Goal: Task Accomplishment & Management: Manage account settings

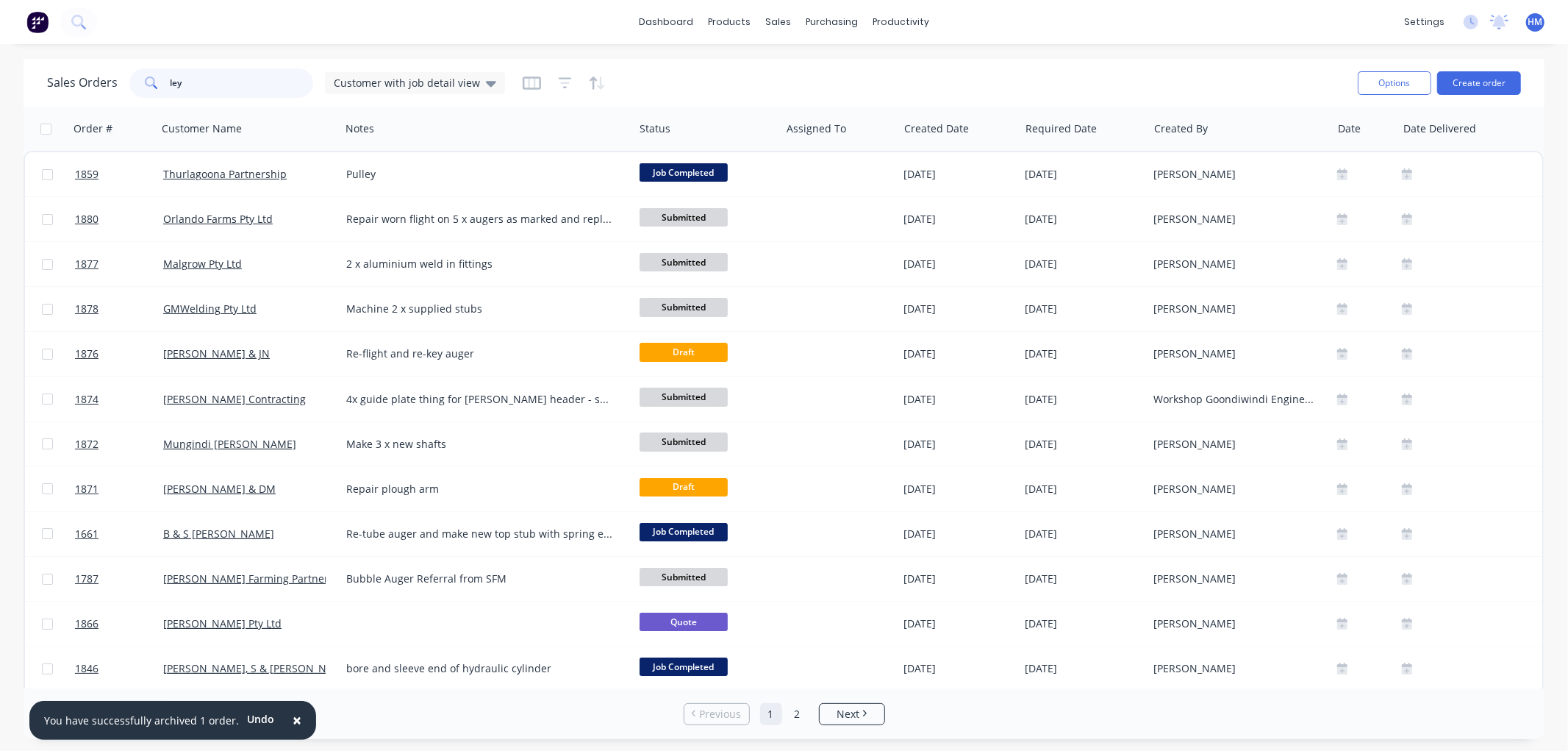
drag, startPoint x: 208, startPoint y: 90, endPoint x: 159, endPoint y: 85, distance: 49.3
click at [159, 85] on div "ley" at bounding box center [220, 83] width 184 height 29
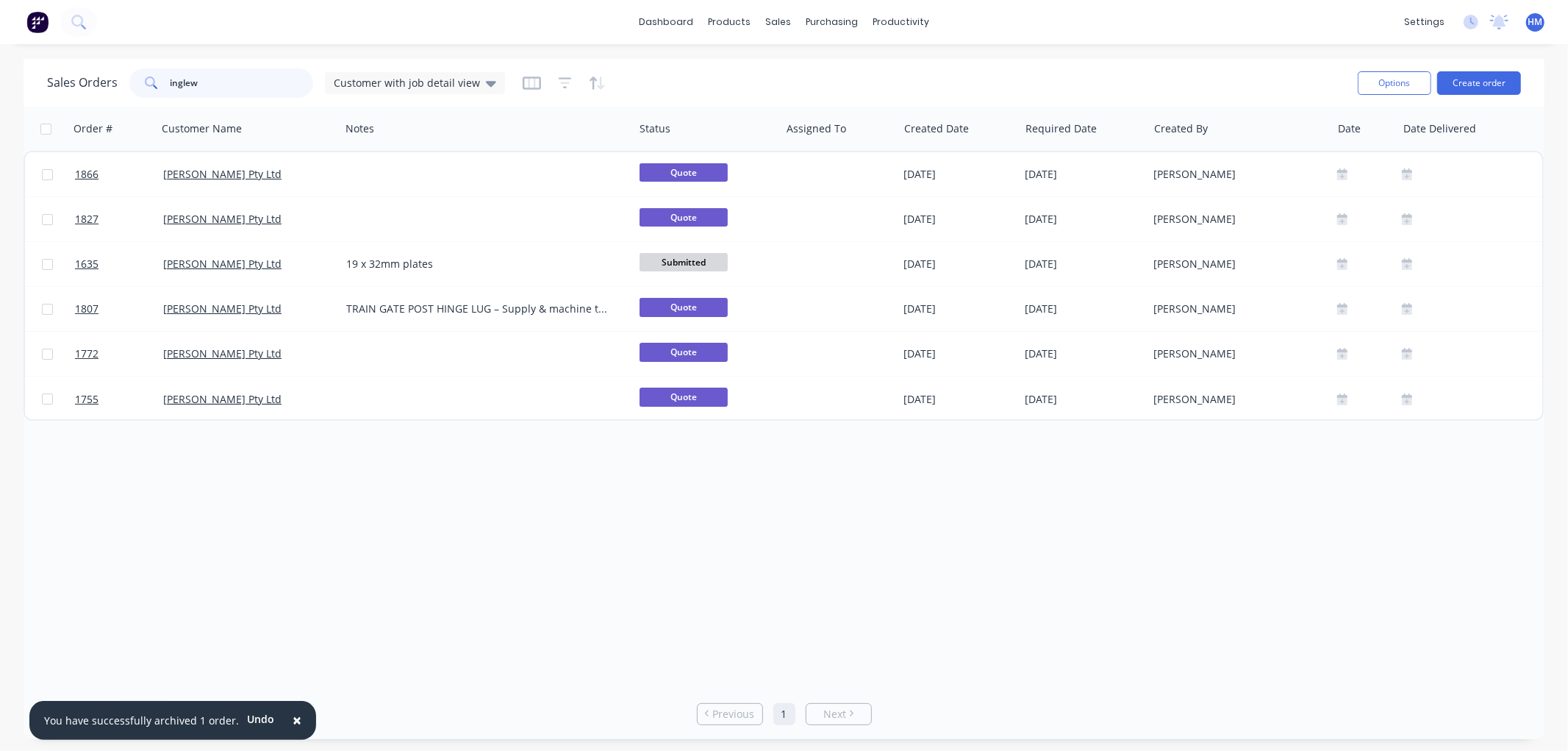
drag, startPoint x: 234, startPoint y: 82, endPoint x: 112, endPoint y: 81, distance: 122.0
click at [112, 81] on div "Sales Orders inglew Customer with job detail view" at bounding box center [276, 83] width 458 height 29
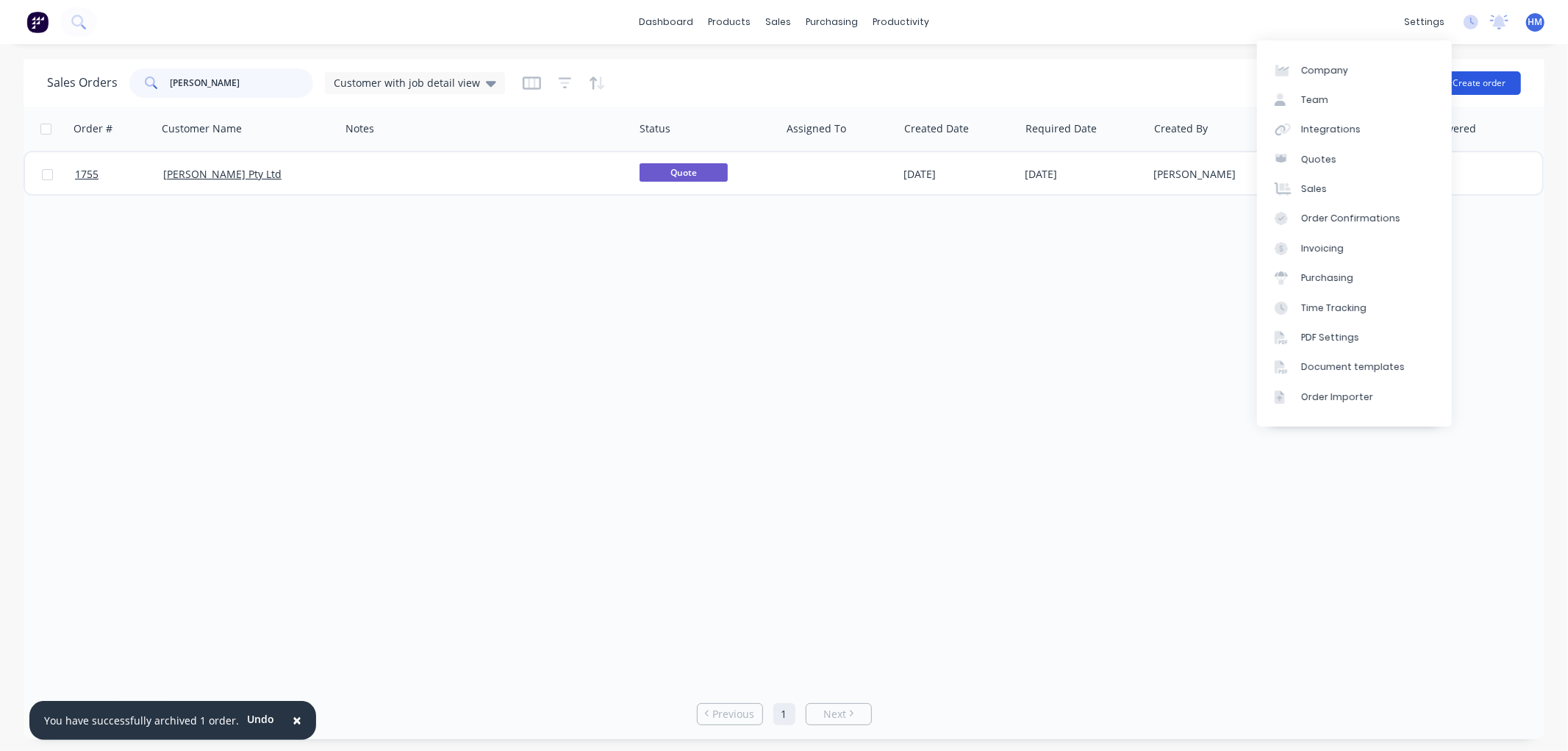
type input "[PERSON_NAME]"
click at [1479, 77] on button "Create order" at bounding box center [1479, 83] width 84 height 24
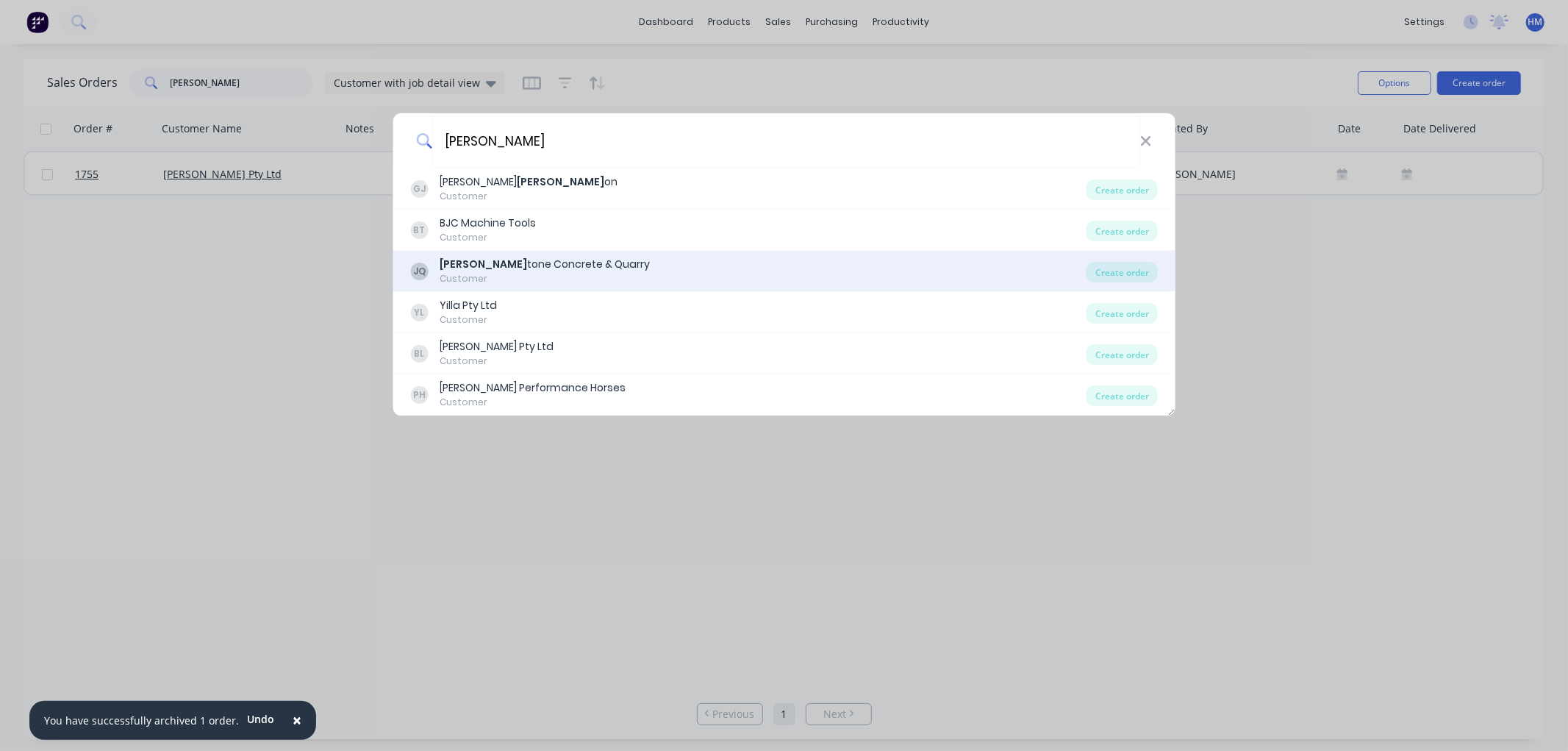
type input "[PERSON_NAME]"
click at [541, 267] on div "[PERSON_NAME] tone Concrete & Quarry" at bounding box center [544, 264] width 210 height 15
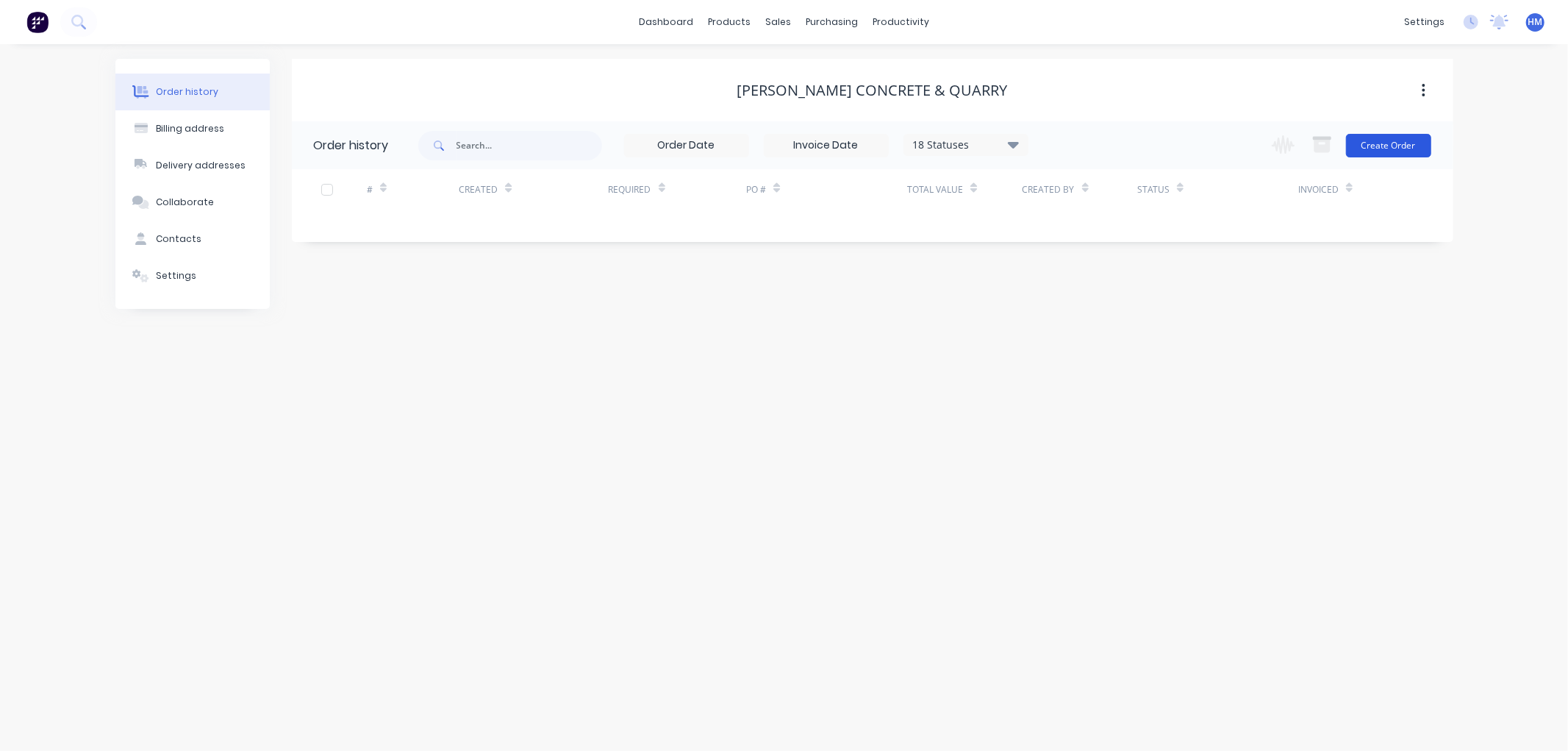
click at [1386, 139] on button "Create Order" at bounding box center [1388, 145] width 86 height 24
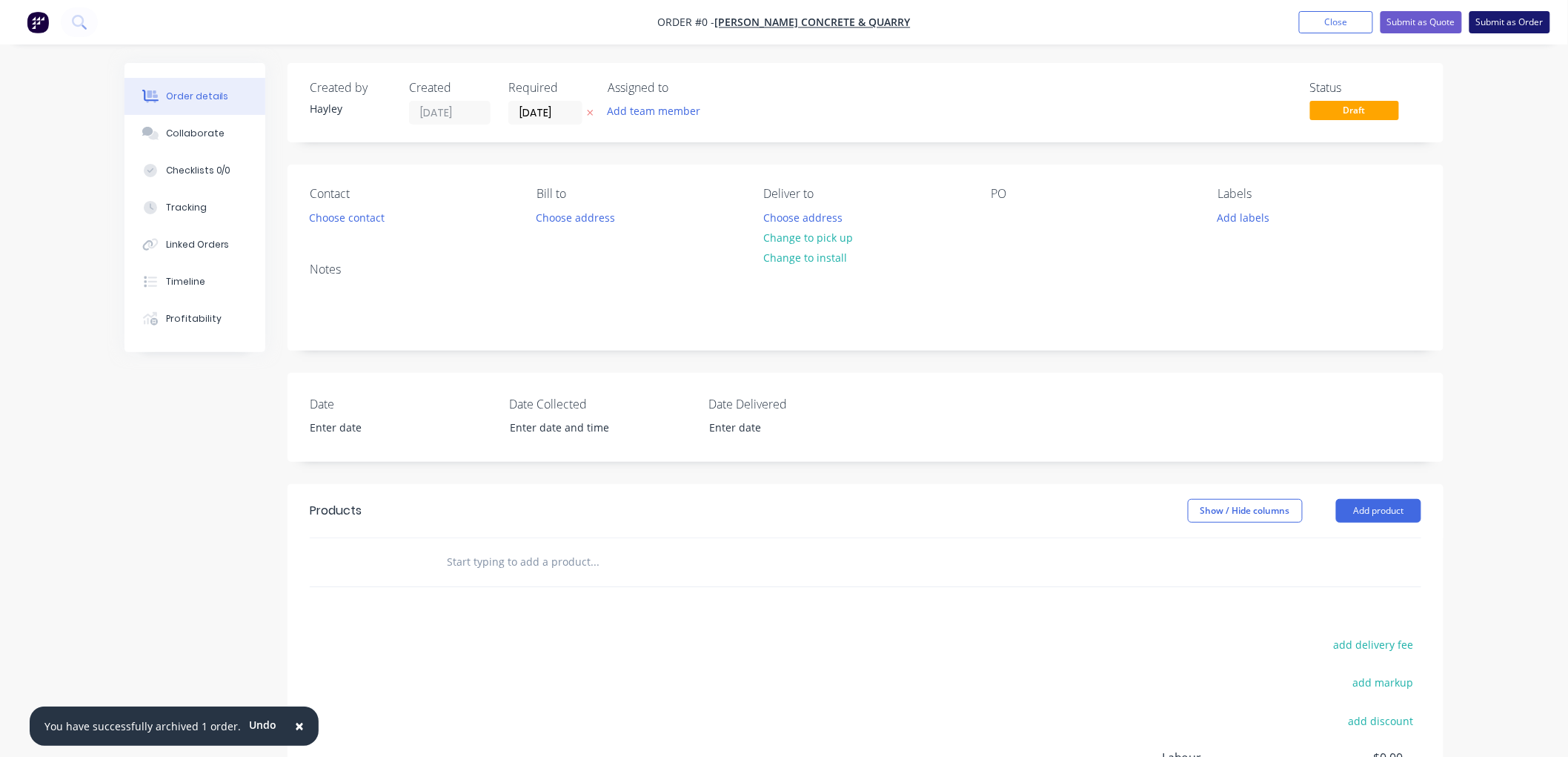
click at [1509, 24] on button "Submit as Order" at bounding box center [1510, 22] width 81 height 22
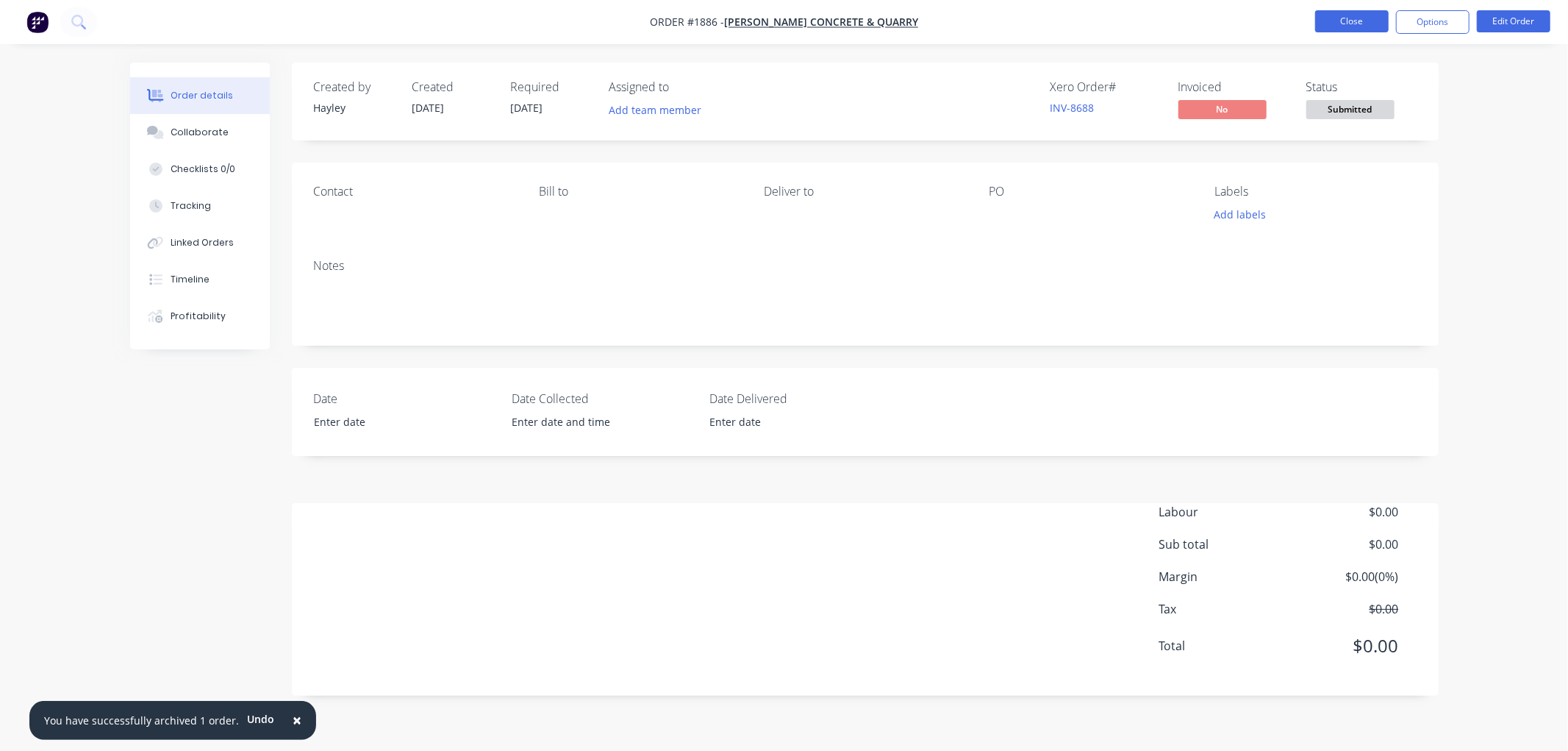
click at [1341, 24] on button "Close" at bounding box center [1351, 21] width 73 height 22
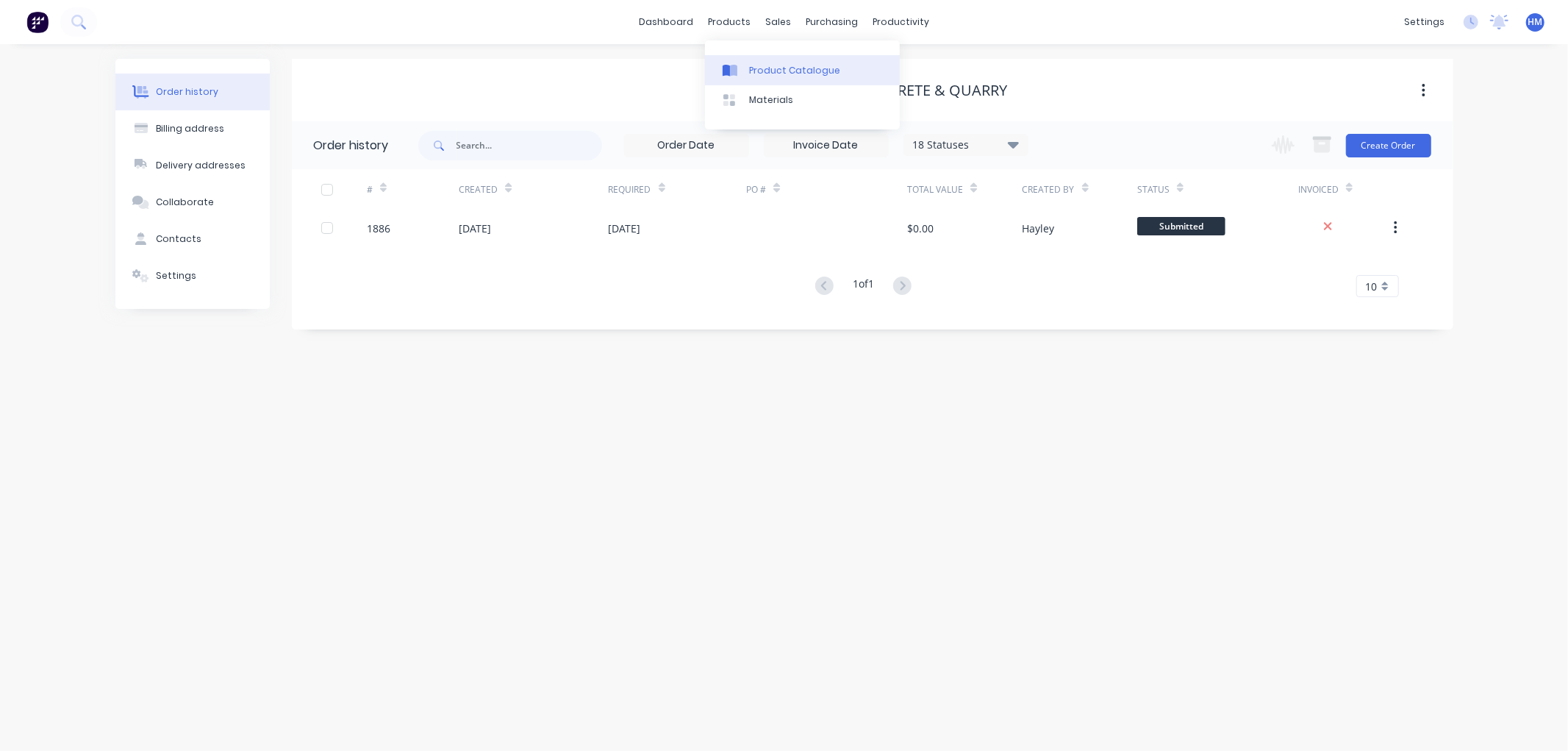
click at [775, 67] on div "Product Catalogue" at bounding box center [794, 71] width 91 height 13
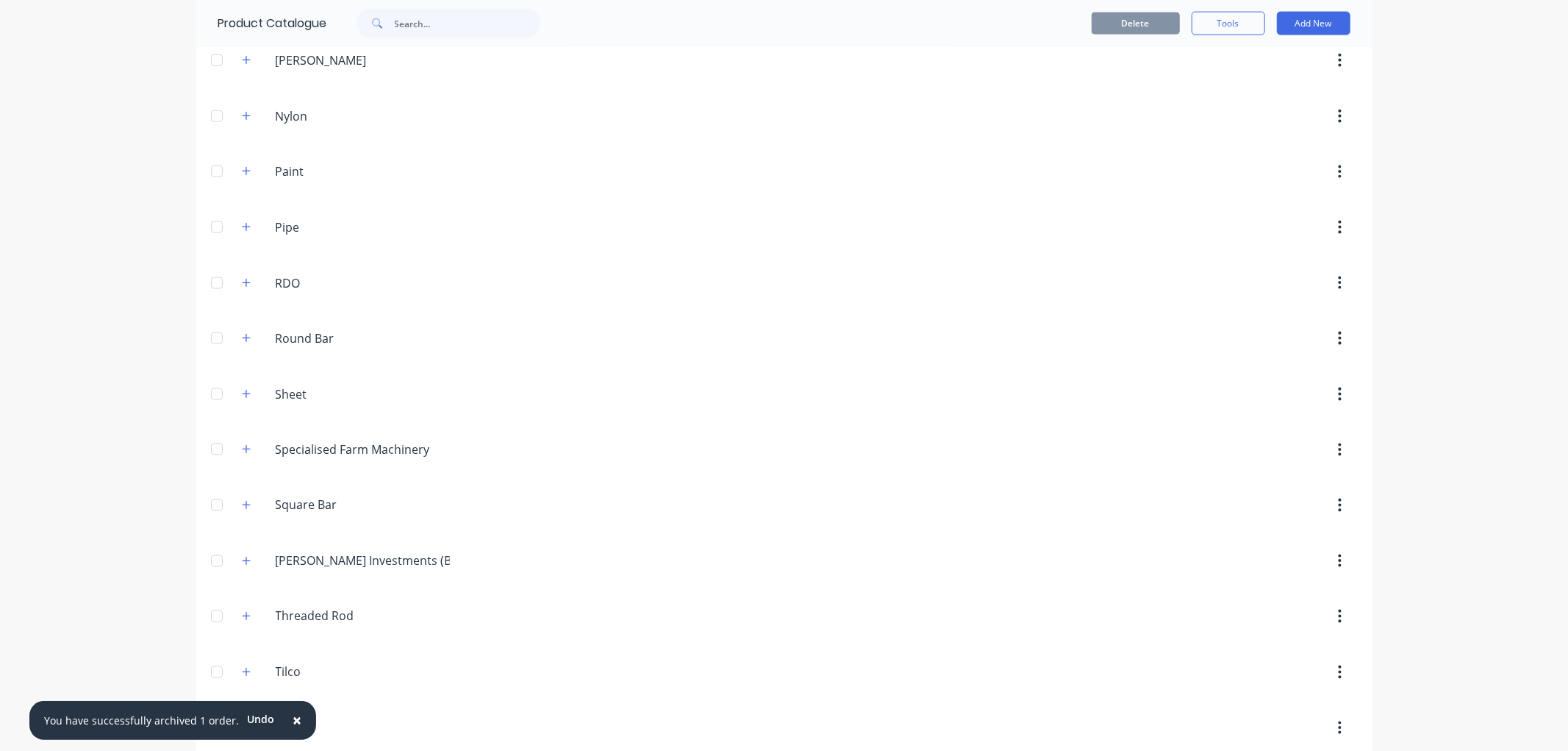
scroll to position [1870, 0]
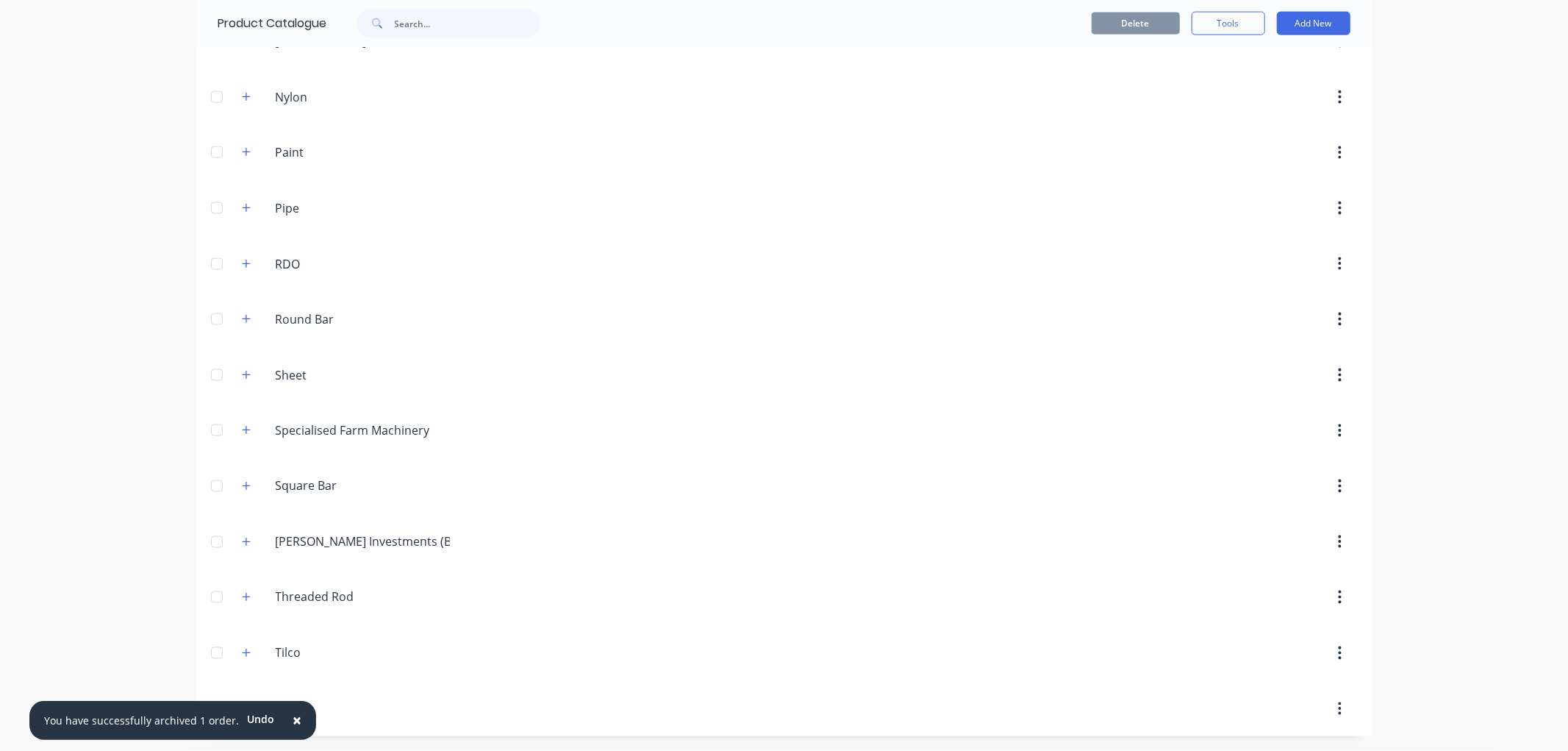
drag, startPoint x: 246, startPoint y: 600, endPoint x: 311, endPoint y: 558, distance: 77.4
click at [246, 598] on button "button" at bounding box center [247, 597] width 19 height 19
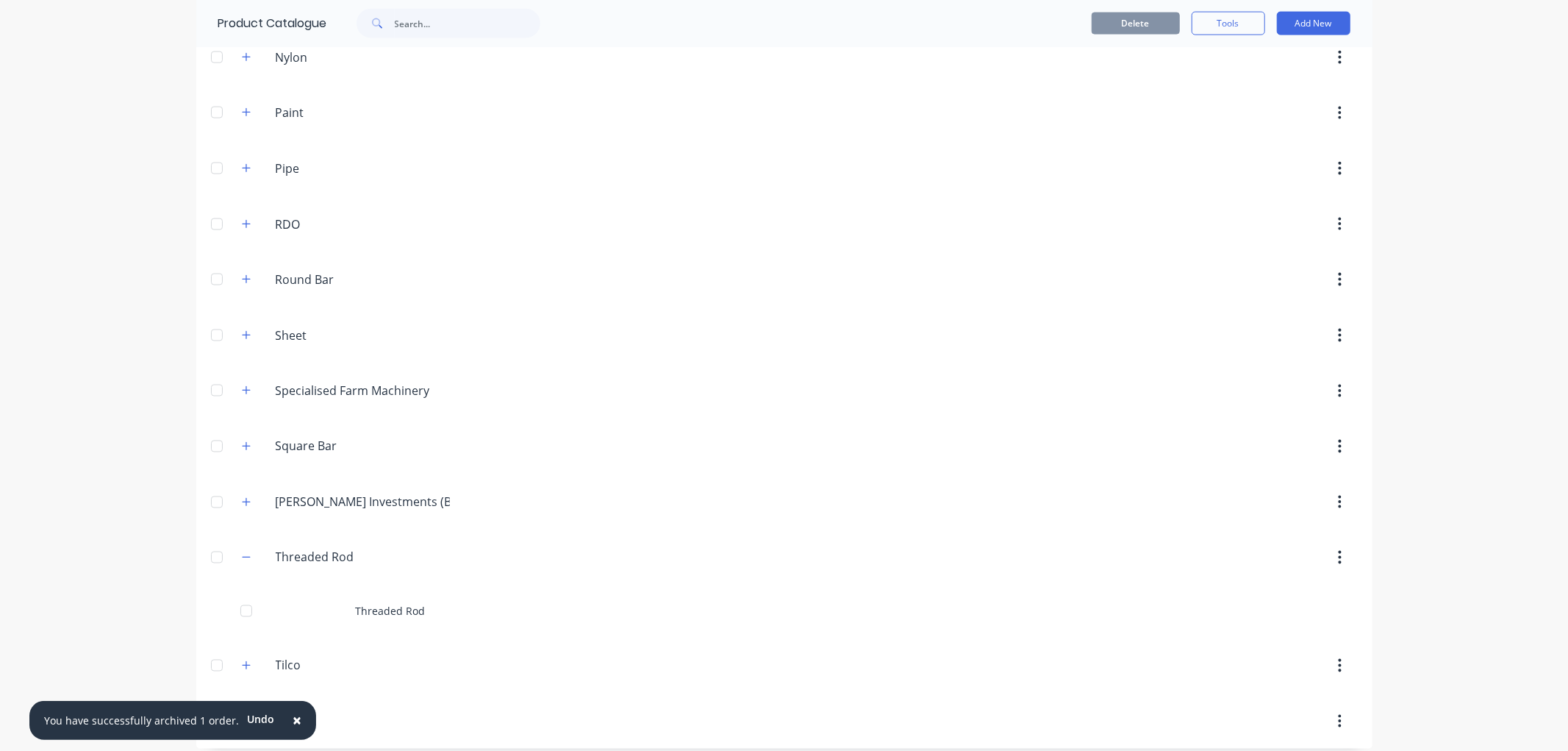
scroll to position [1922, 0]
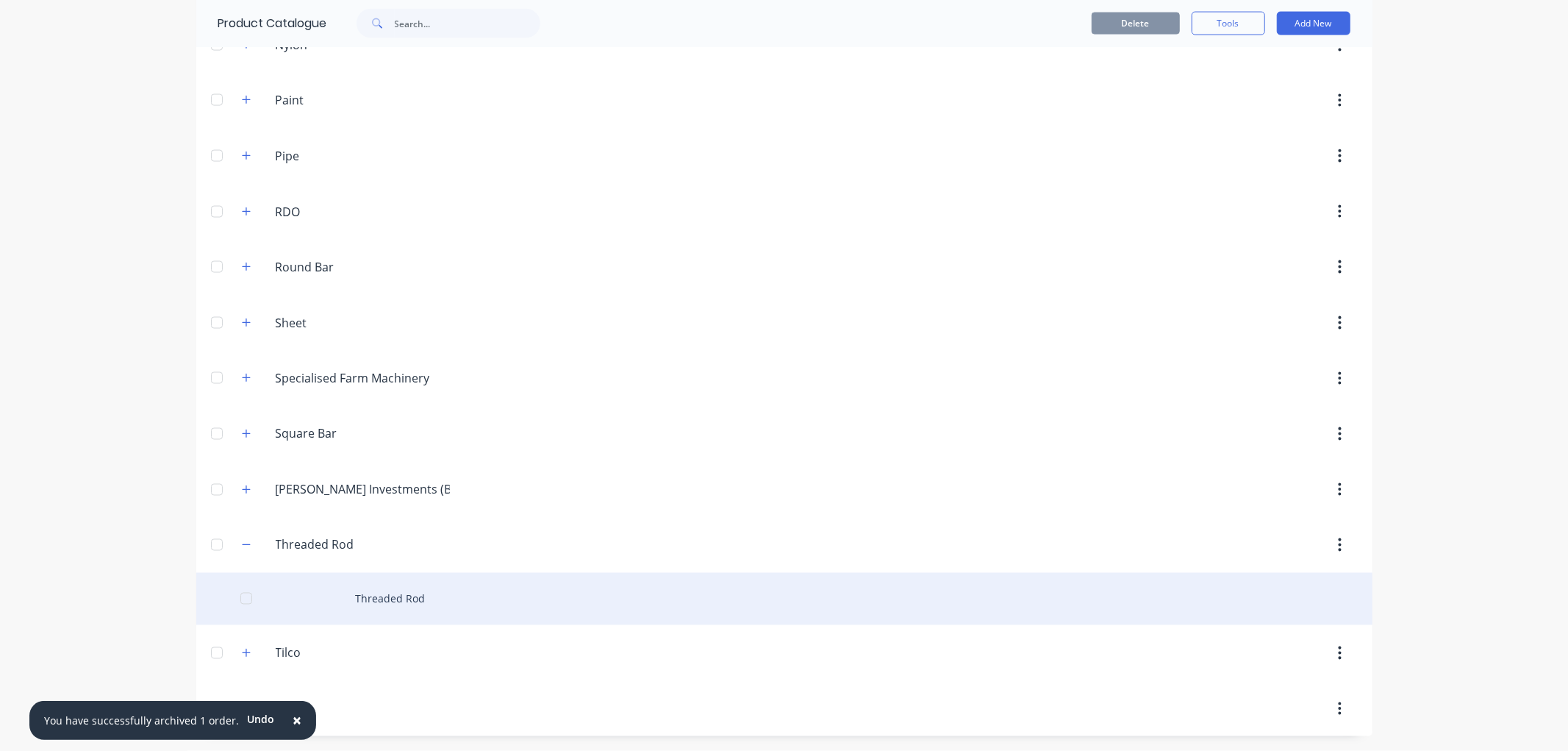
click at [383, 592] on div "Threaded Rod" at bounding box center [784, 598] width 1176 height 52
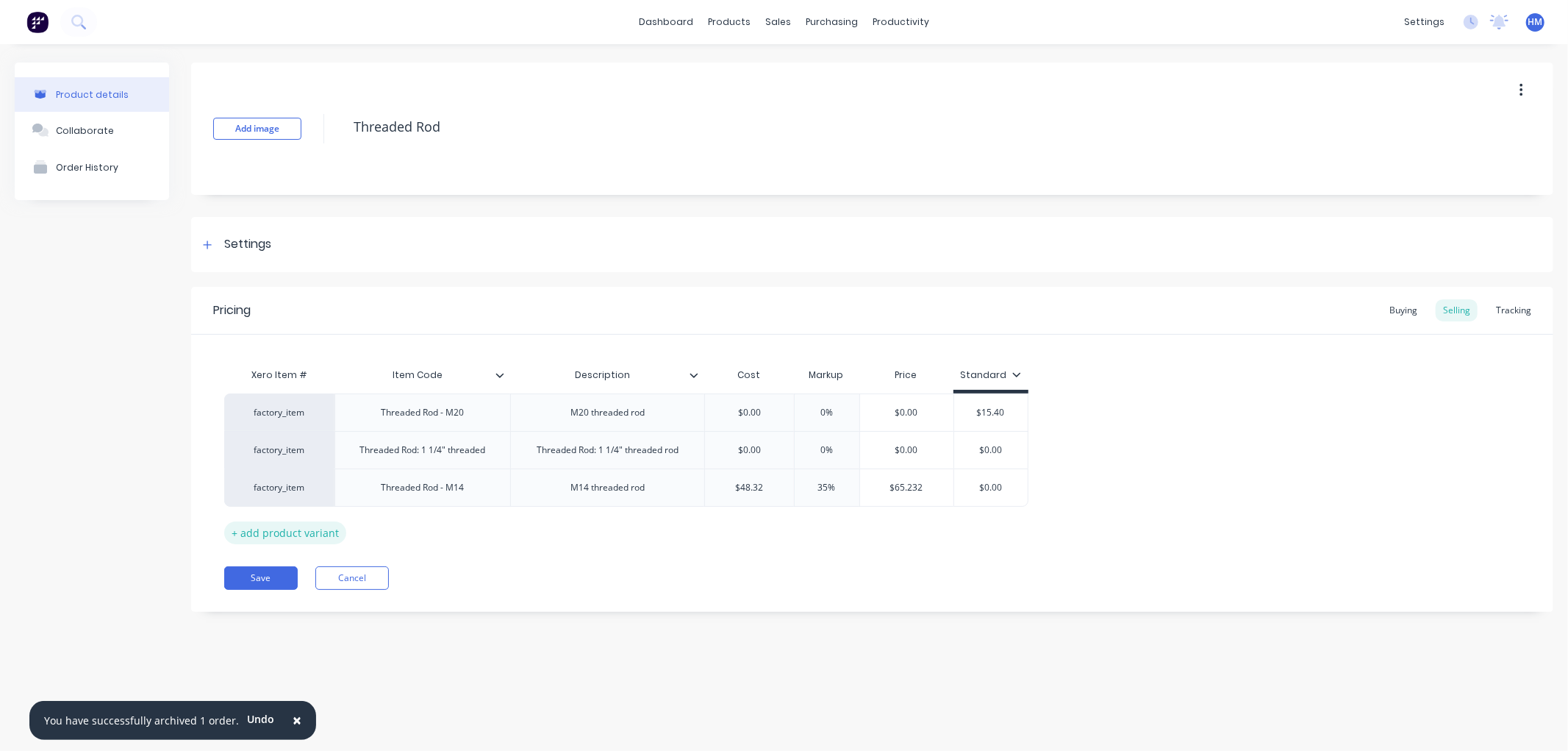
click at [269, 534] on div "+ add product variant" at bounding box center [285, 532] width 122 height 23
click at [450, 524] on div at bounding box center [423, 525] width 73 height 19
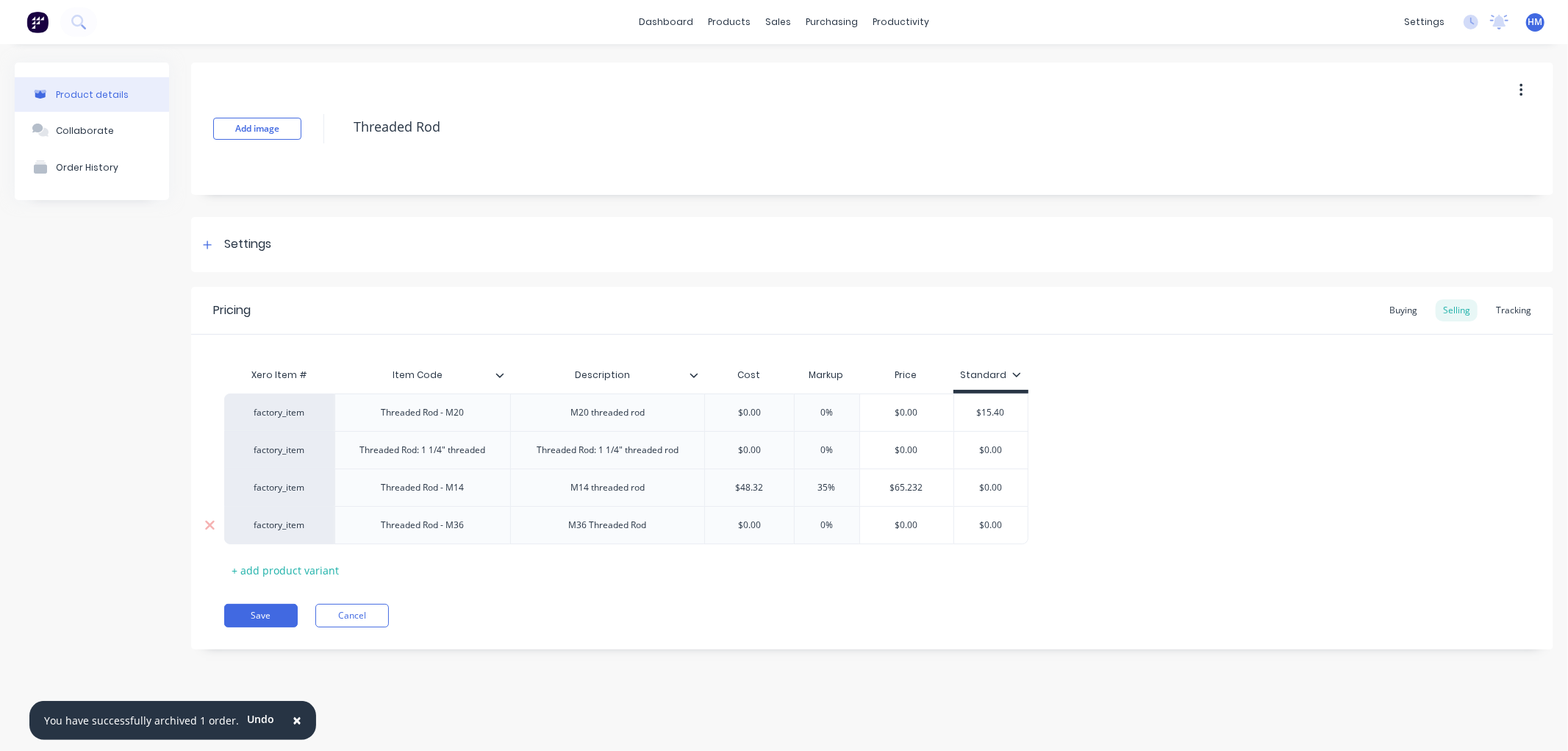
click at [765, 524] on input "$0.00" at bounding box center [749, 525] width 89 height 13
drag, startPoint x: 768, startPoint y: 524, endPoint x: 655, endPoint y: 522, distance: 113.0
click at [655, 522] on div "factory_item Threaded Rod - M36 M36 Threaded Rod $0.00 $0.00 0% $0.00 $0.00" at bounding box center [626, 525] width 804 height 39
drag, startPoint x: 824, startPoint y: 534, endPoint x: 791, endPoint y: 533, distance: 33.0
click at [791, 533] on div "factory_item Threaded Rod - M20 M20 threaded rod $0.00 0% $0.00 $15.40 factory_…" at bounding box center [872, 469] width 1296 height 151
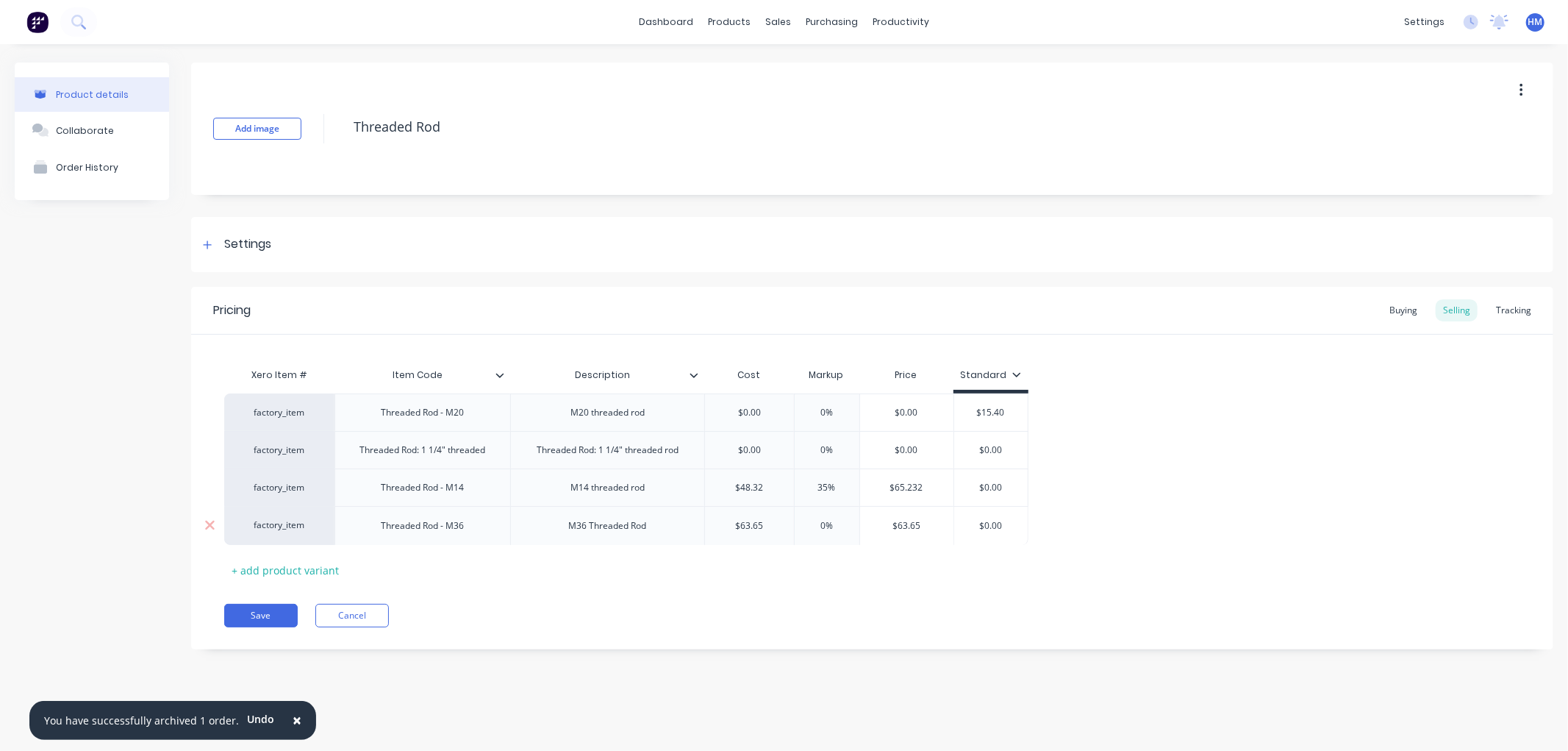
type input "63.65"
click at [809, 524] on input "0%" at bounding box center [827, 525] width 73 height 13
click at [816, 577] on div "Xero Item # Item Code Description Cost Markup Price Standard factory_item Threa…" at bounding box center [872, 470] width 1296 height 221
drag, startPoint x: 811, startPoint y: 520, endPoint x: 828, endPoint y: 520, distance: 17.0
click at [828, 520] on input "45%" at bounding box center [827, 525] width 73 height 13
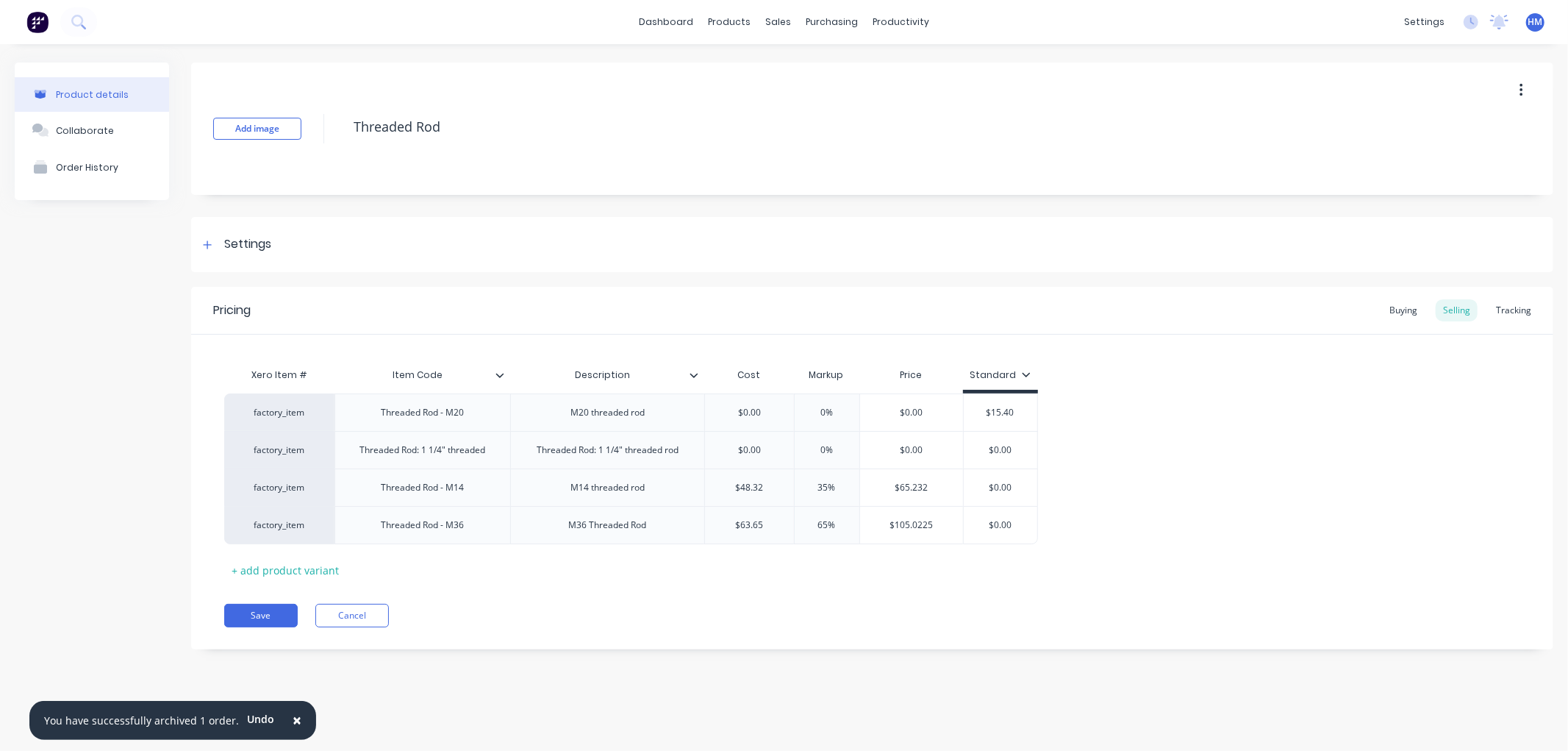
type input "65%"
click at [864, 594] on div "Pricing Buying Selling Tracking Xero Item # Item Code Description Cost Markup P…" at bounding box center [872, 467] width 1362 height 363
click at [255, 614] on button "Save" at bounding box center [261, 615] width 73 height 24
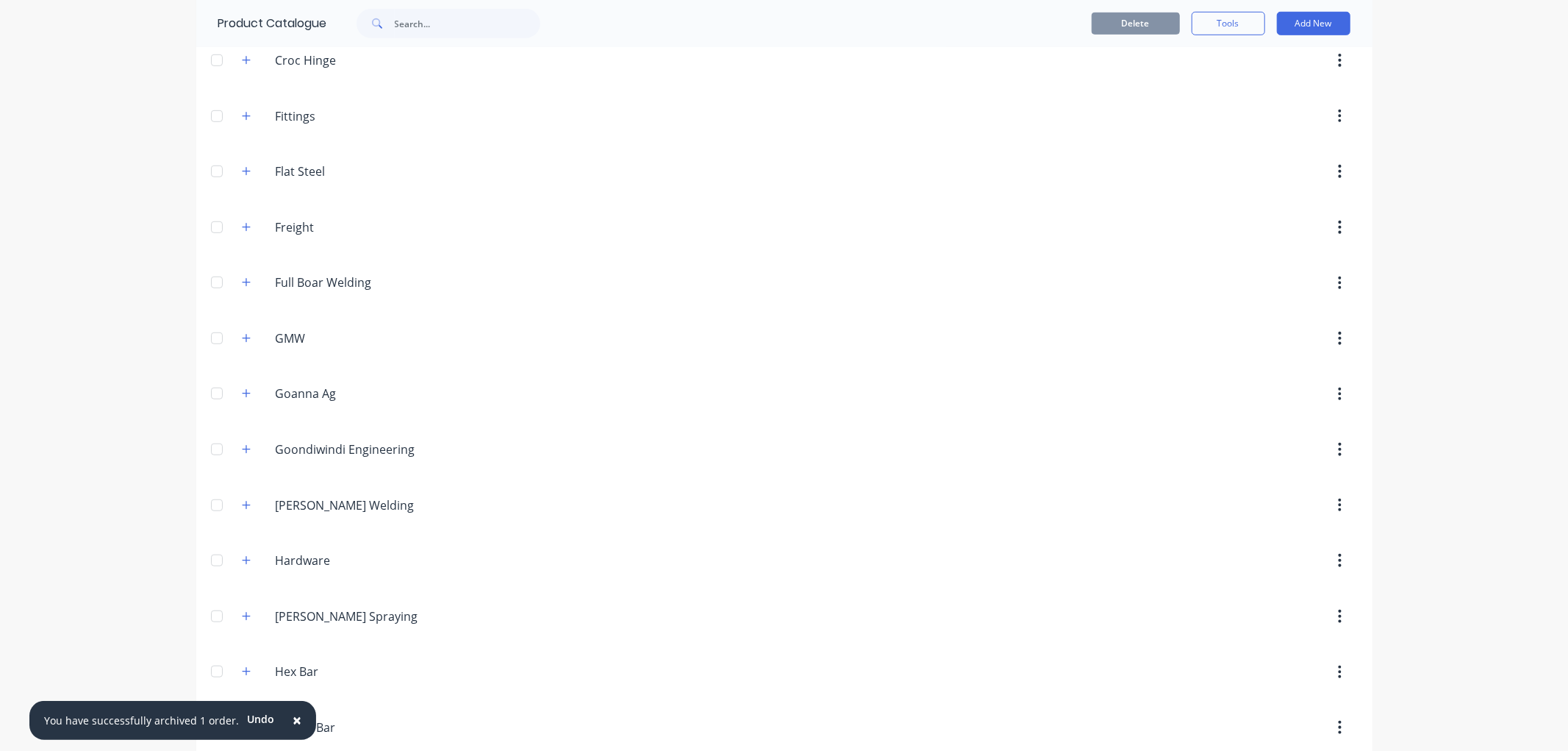
scroll to position [817, 0]
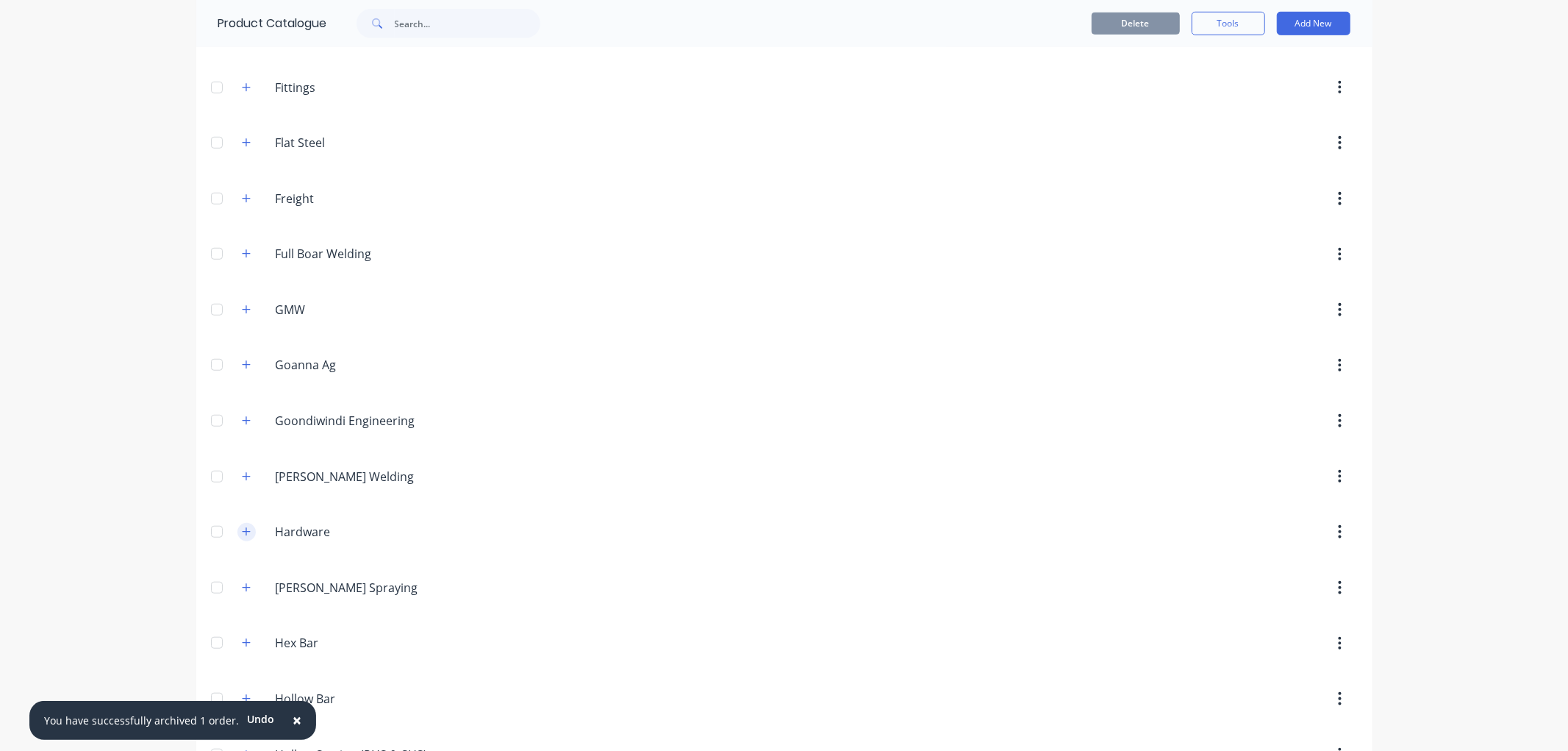
click at [243, 534] on icon "button" at bounding box center [246, 531] width 8 height 8
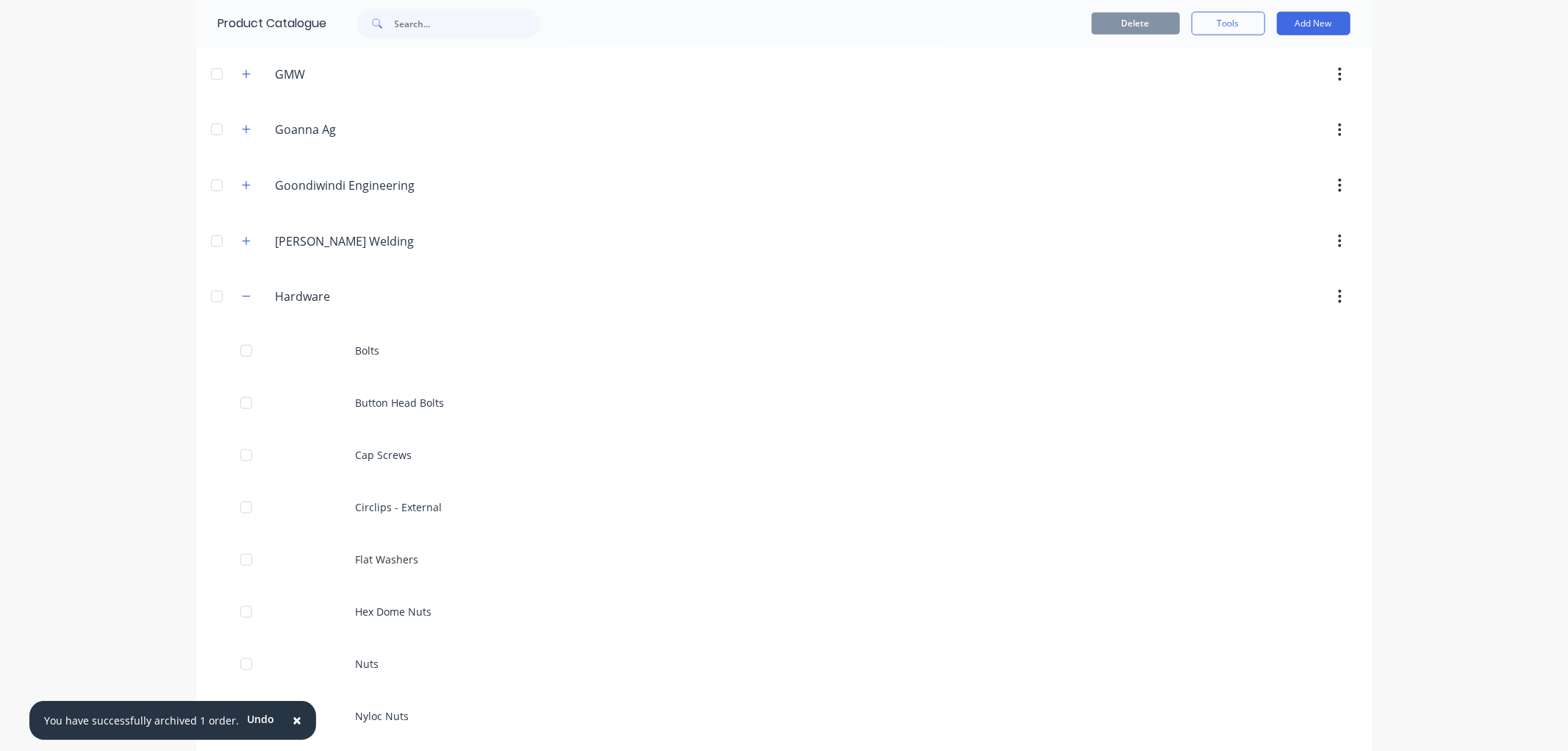
scroll to position [1062, 0]
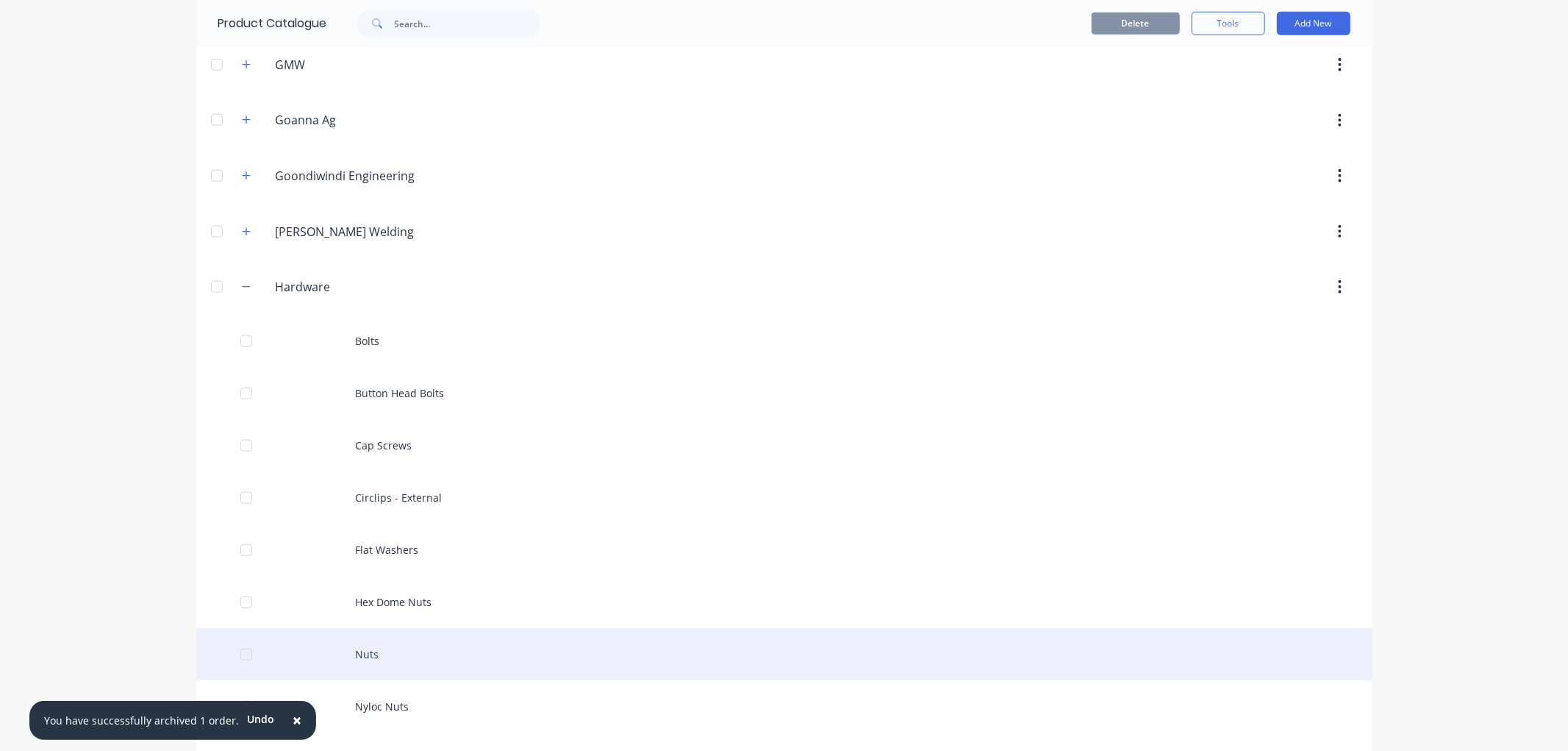
click at [384, 656] on div "Nuts" at bounding box center [784, 654] width 1176 height 52
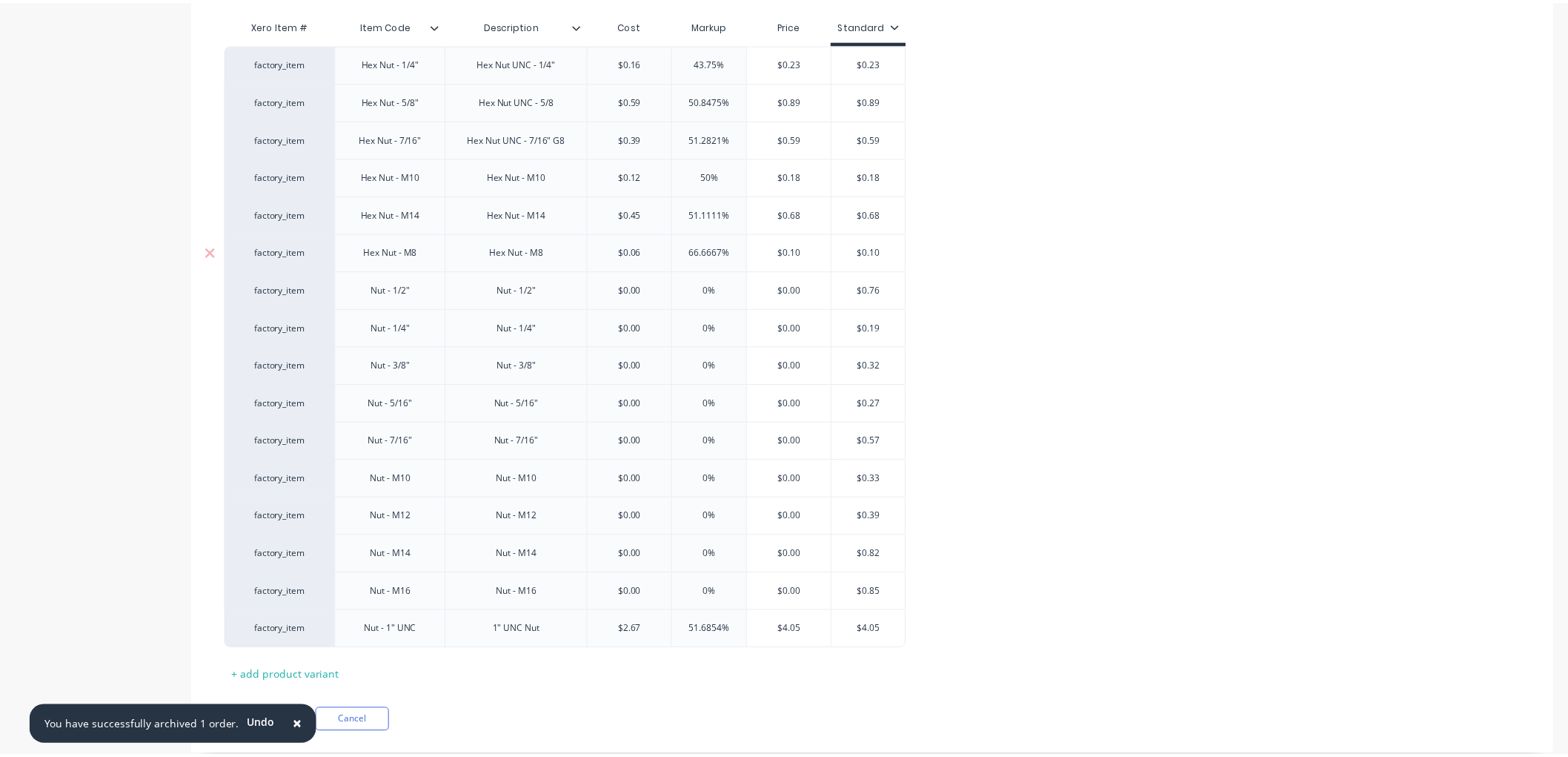
scroll to position [393, 0]
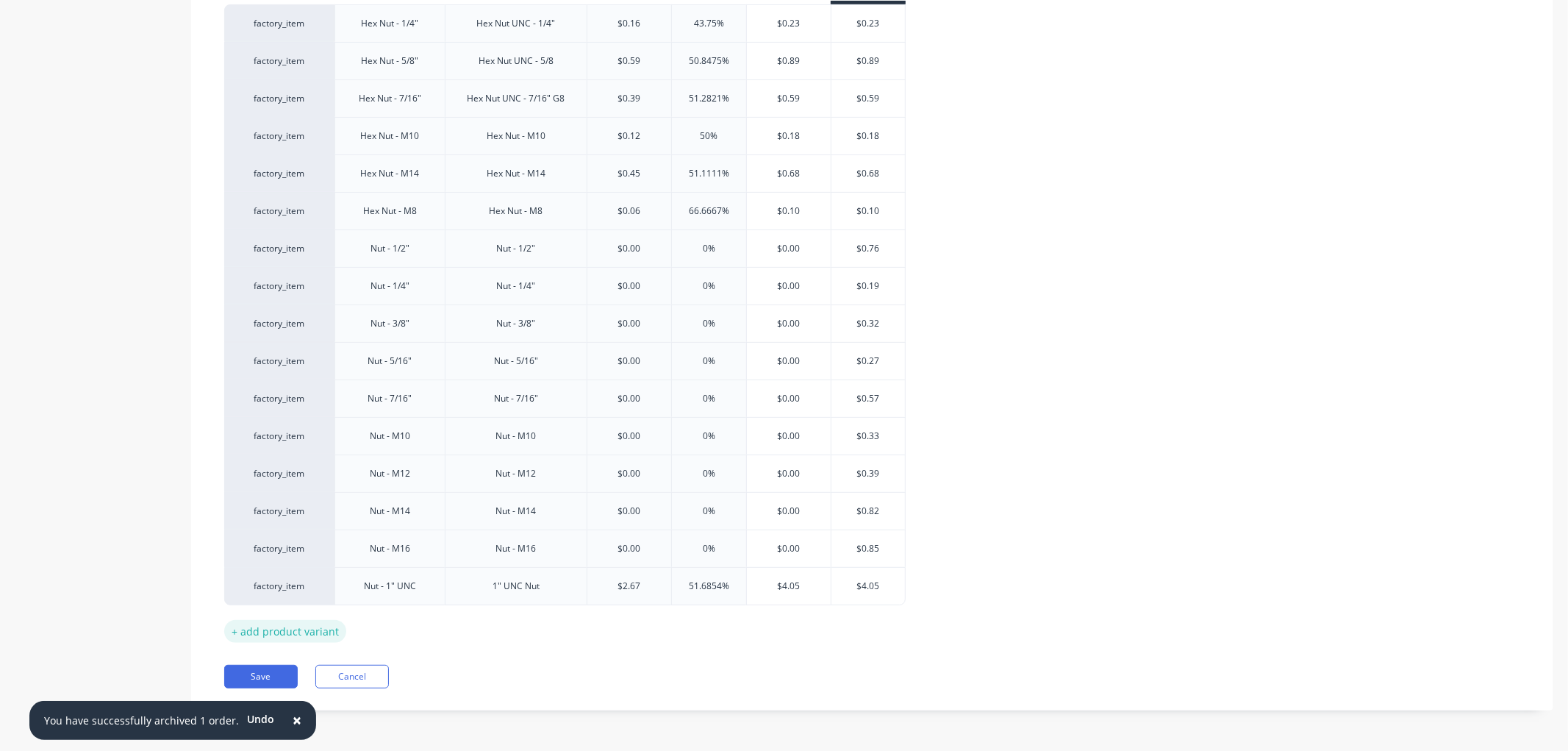
click at [280, 624] on div "+ add product variant" at bounding box center [285, 631] width 122 height 23
click at [396, 635] on div at bounding box center [389, 622] width 110 height 39
click at [395, 629] on div at bounding box center [390, 622] width 73 height 19
type input "$7.40"
drag, startPoint x: 700, startPoint y: 629, endPoint x: 691, endPoint y: 629, distance: 9.0
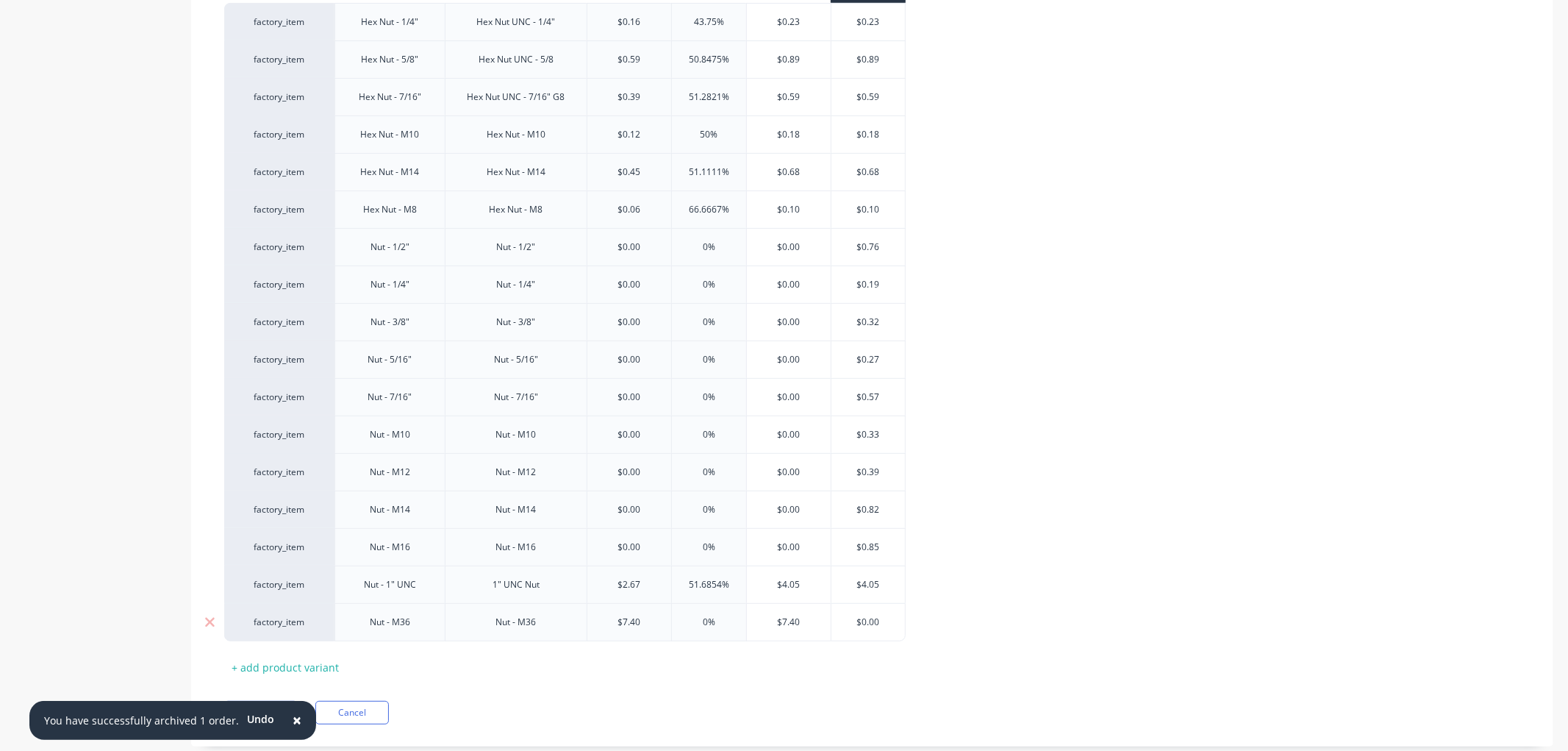
click at [691, 629] on input "0%" at bounding box center [708, 622] width 74 height 13
type input "70"
click at [970, 607] on div "factory_item Hex Nut - 1/4" Hex Nut UNC - 1/4" $0.16 43.75% $0.23 $0.23 factory…" at bounding box center [872, 321] width 1296 height 638
drag, startPoint x: 898, startPoint y: 624, endPoint x: 855, endPoint y: 624, distance: 43.0
click at [855, 623] on input "$0.00" at bounding box center [873, 622] width 73 height 13
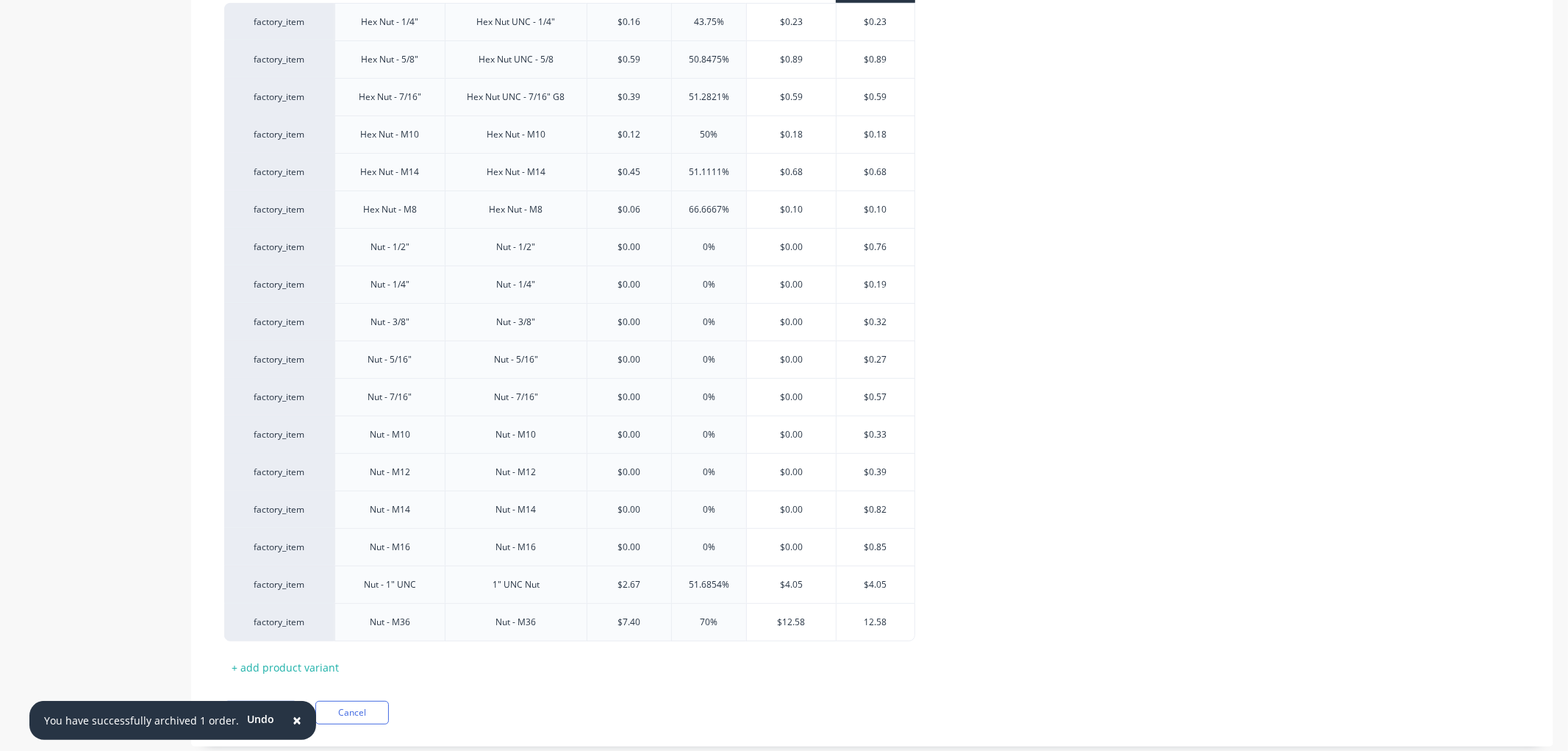
type input "12.58"
click at [501, 650] on div "Xero Item # Item Code Description Cost Markup Price Standard factory_item Hex N…" at bounding box center [872, 324] width 1296 height 709
click at [293, 716] on span "×" at bounding box center [297, 720] width 8 height 21
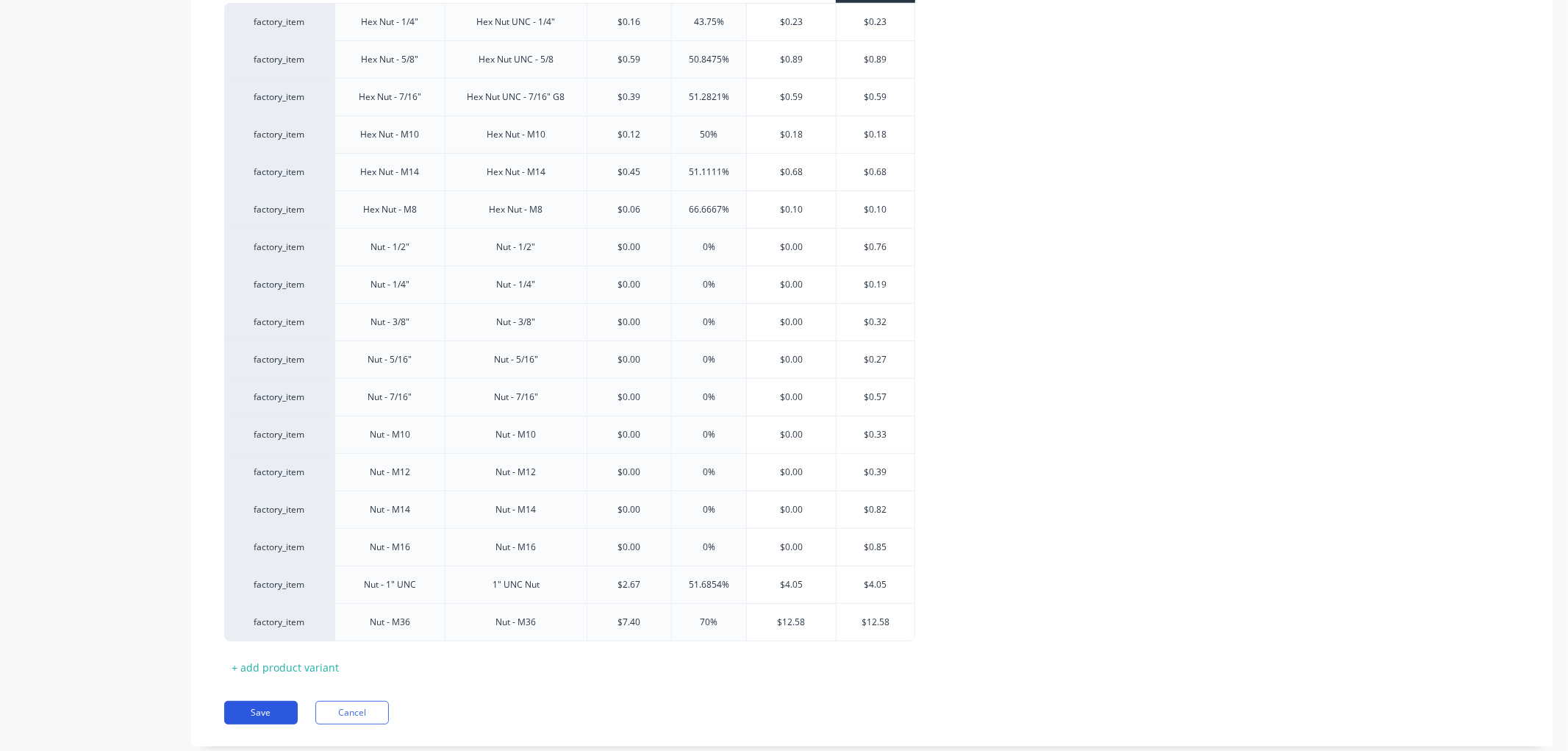
click at [276, 714] on button "Save" at bounding box center [261, 712] width 73 height 24
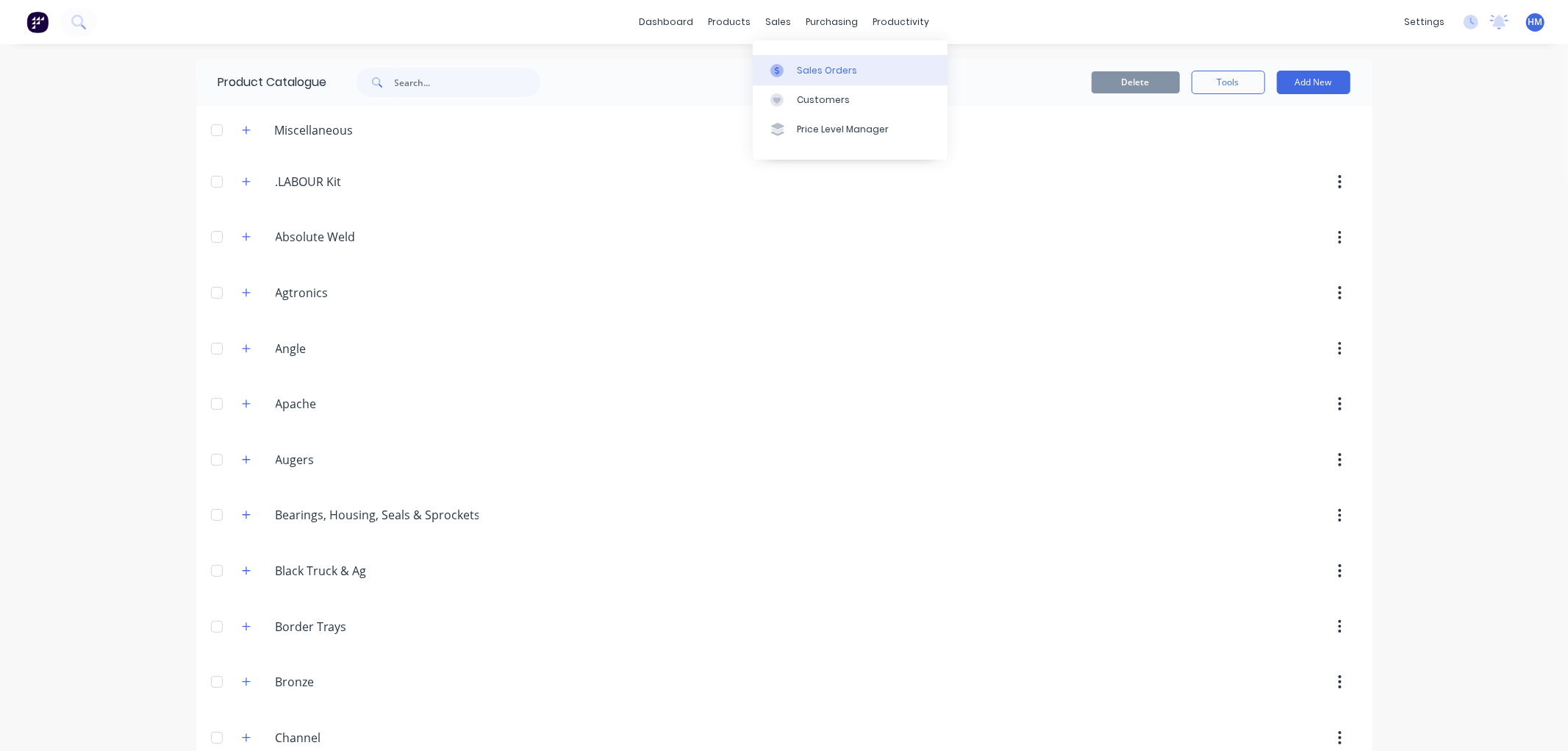
click at [787, 64] on div at bounding box center [781, 71] width 22 height 13
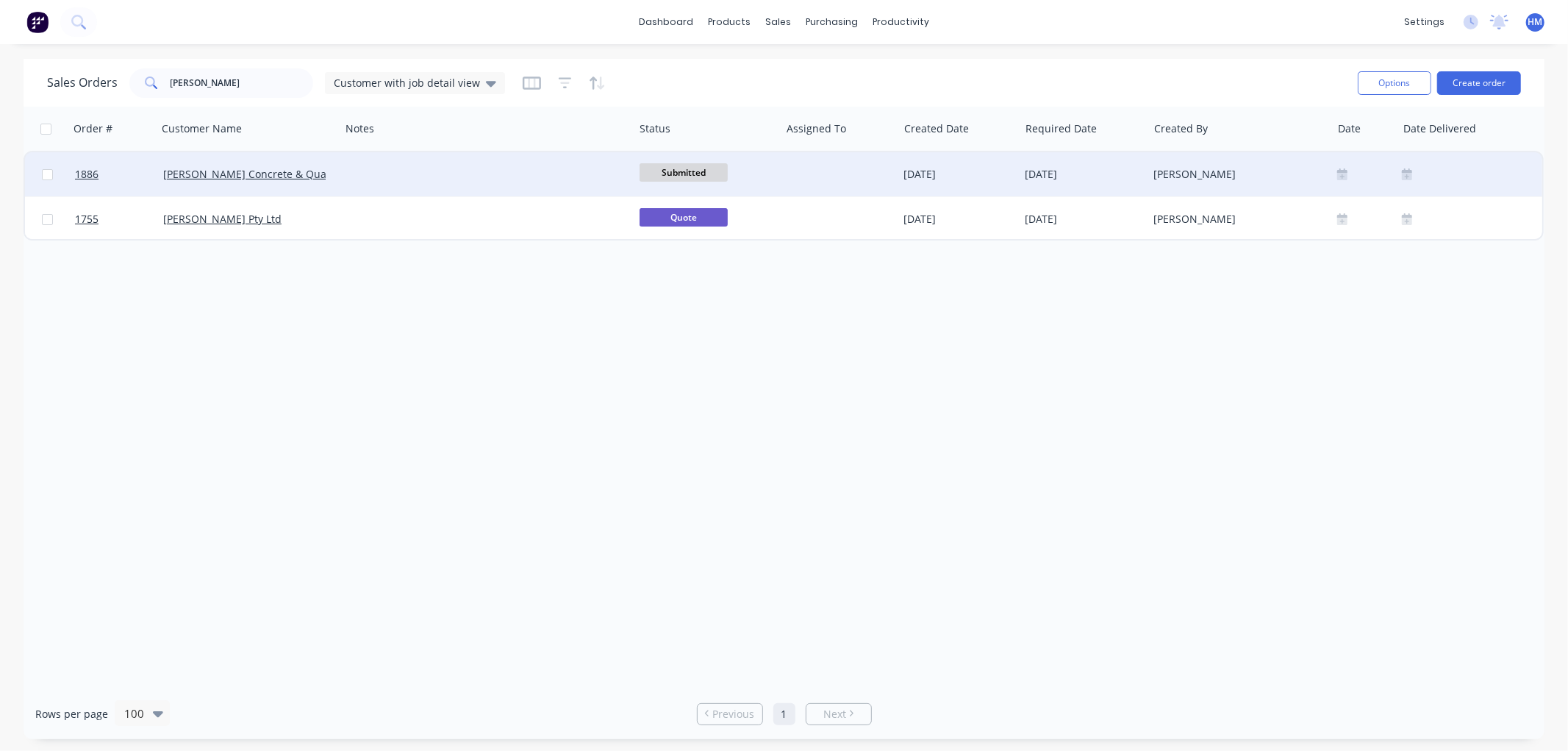
click at [368, 175] on div at bounding box center [486, 174] width 293 height 44
click at [142, 178] on link "1886" at bounding box center [120, 174] width 89 height 44
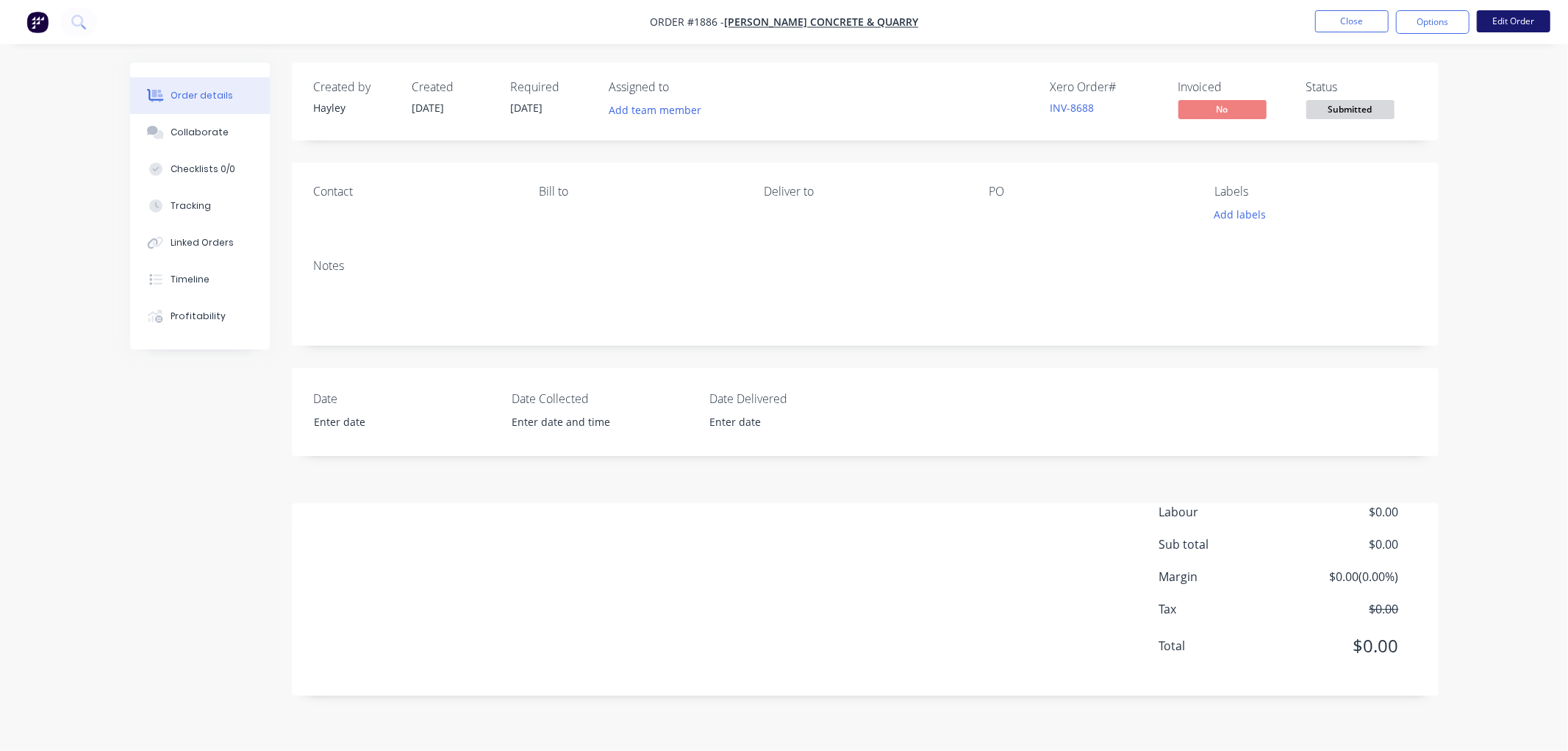
click at [1514, 25] on button "Edit Order" at bounding box center [1513, 21] width 73 height 22
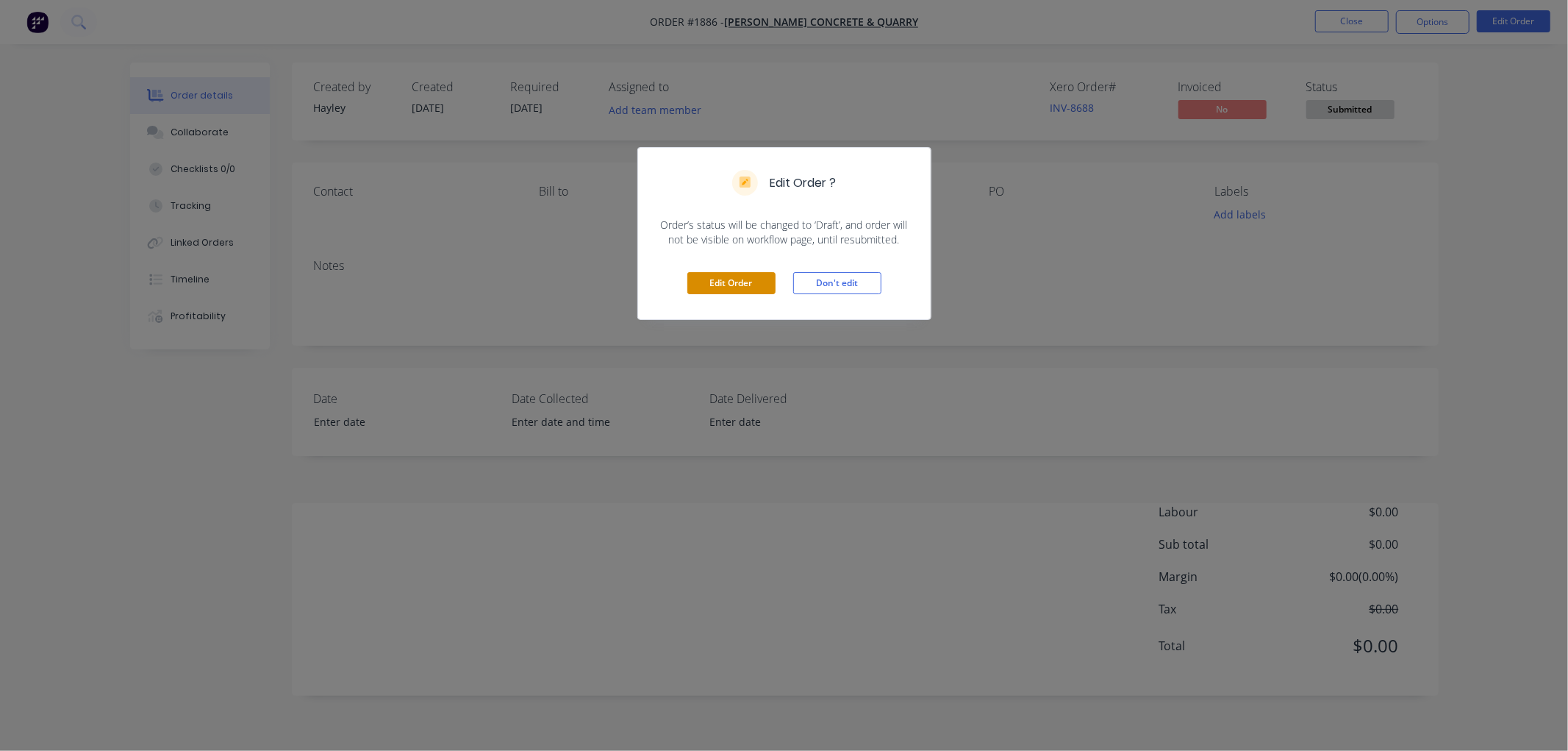
click at [736, 283] on button "Edit Order" at bounding box center [732, 283] width 89 height 22
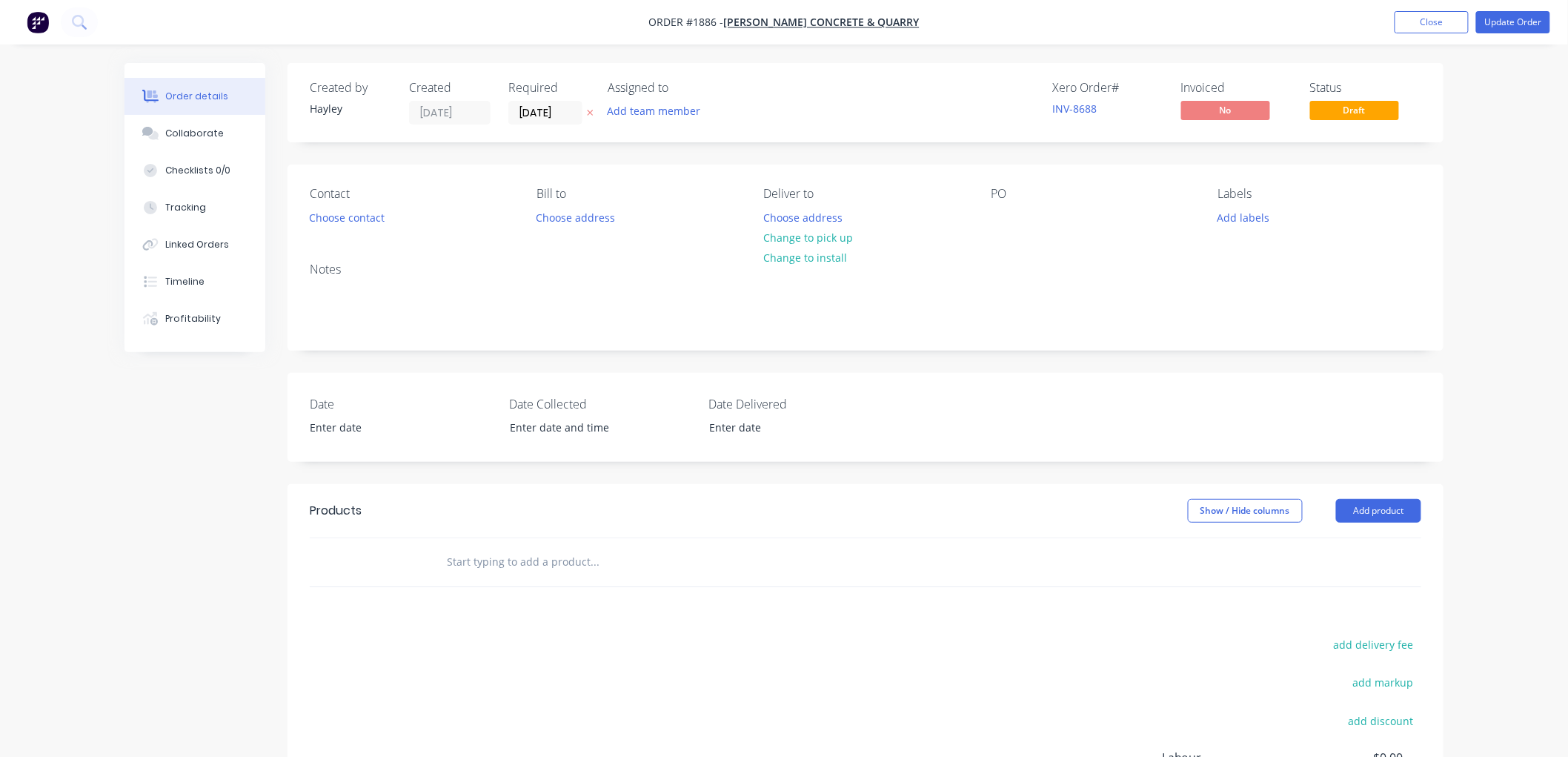
click at [528, 550] on input "text" at bounding box center [595, 561] width 296 height 29
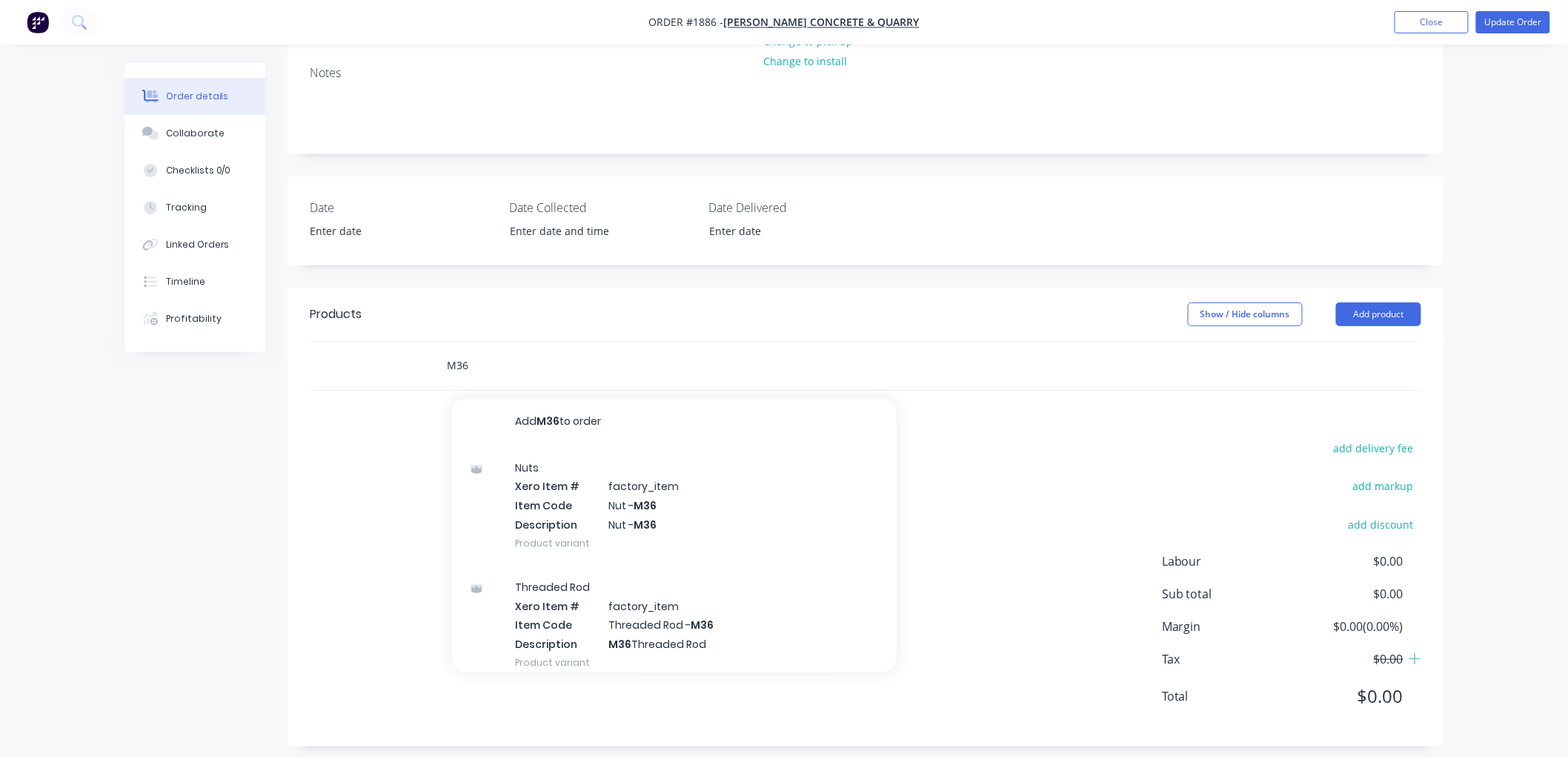
scroll to position [208, 0]
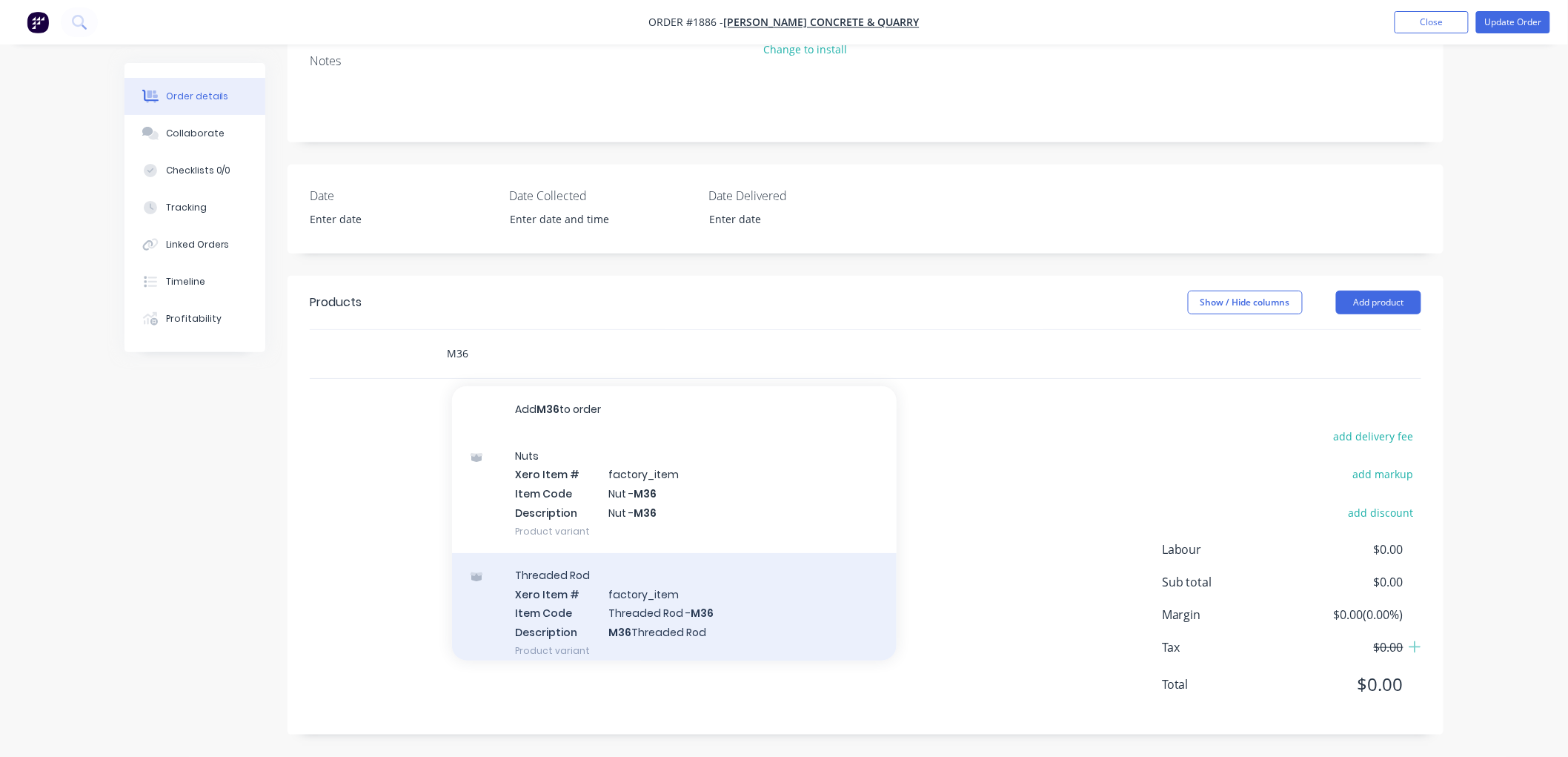
type input "M36"
click at [697, 616] on div "Threaded Rod Xero Item # factory_item Item Code Threaded Rod - M36 Description …" at bounding box center [674, 613] width 444 height 120
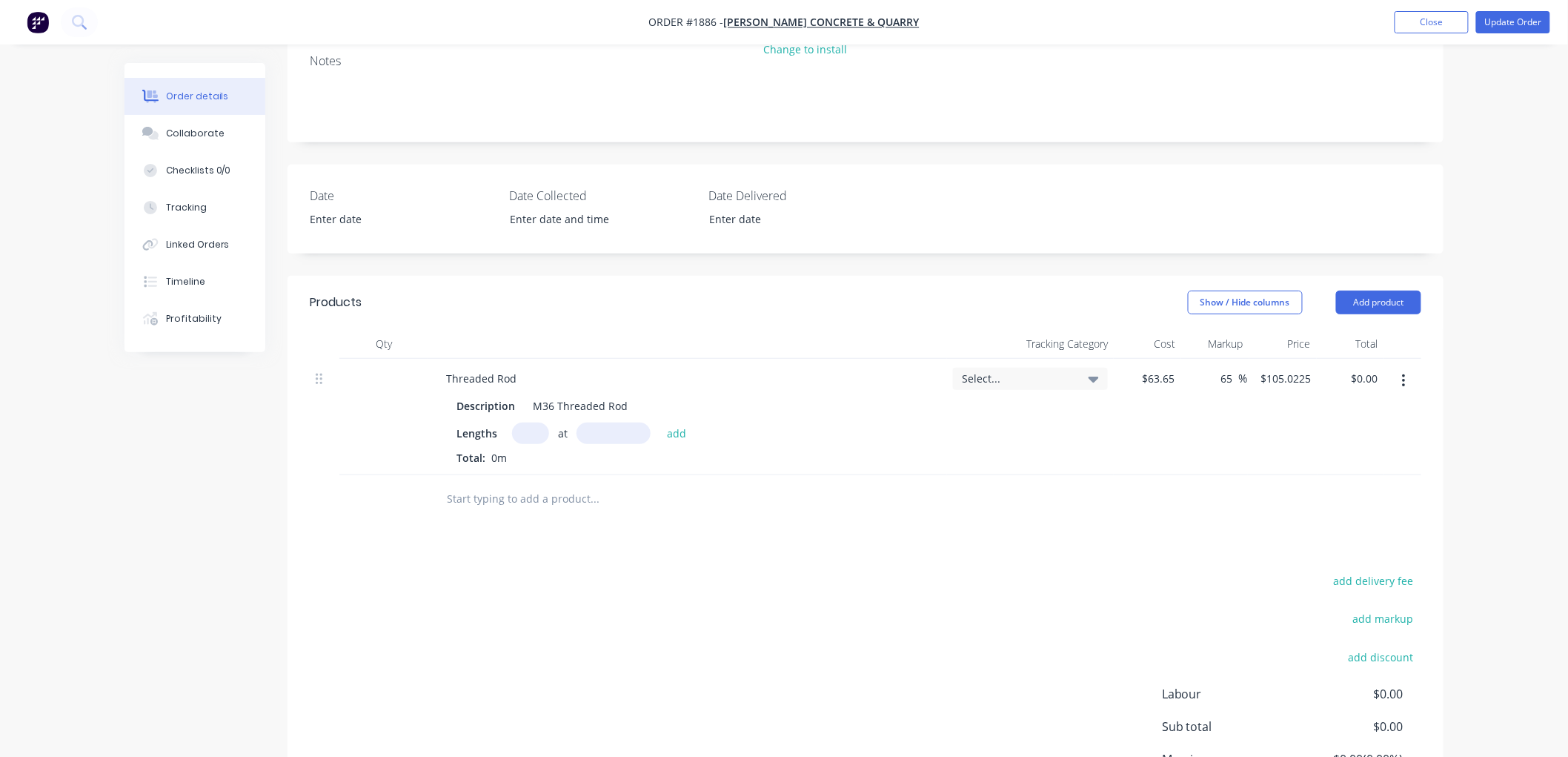
click at [536, 438] on input "text" at bounding box center [530, 433] width 37 height 22
type input "4"
type input "1000"
click at [660, 423] on button "add" at bounding box center [677, 432] width 35 height 20
type input "$420.09"
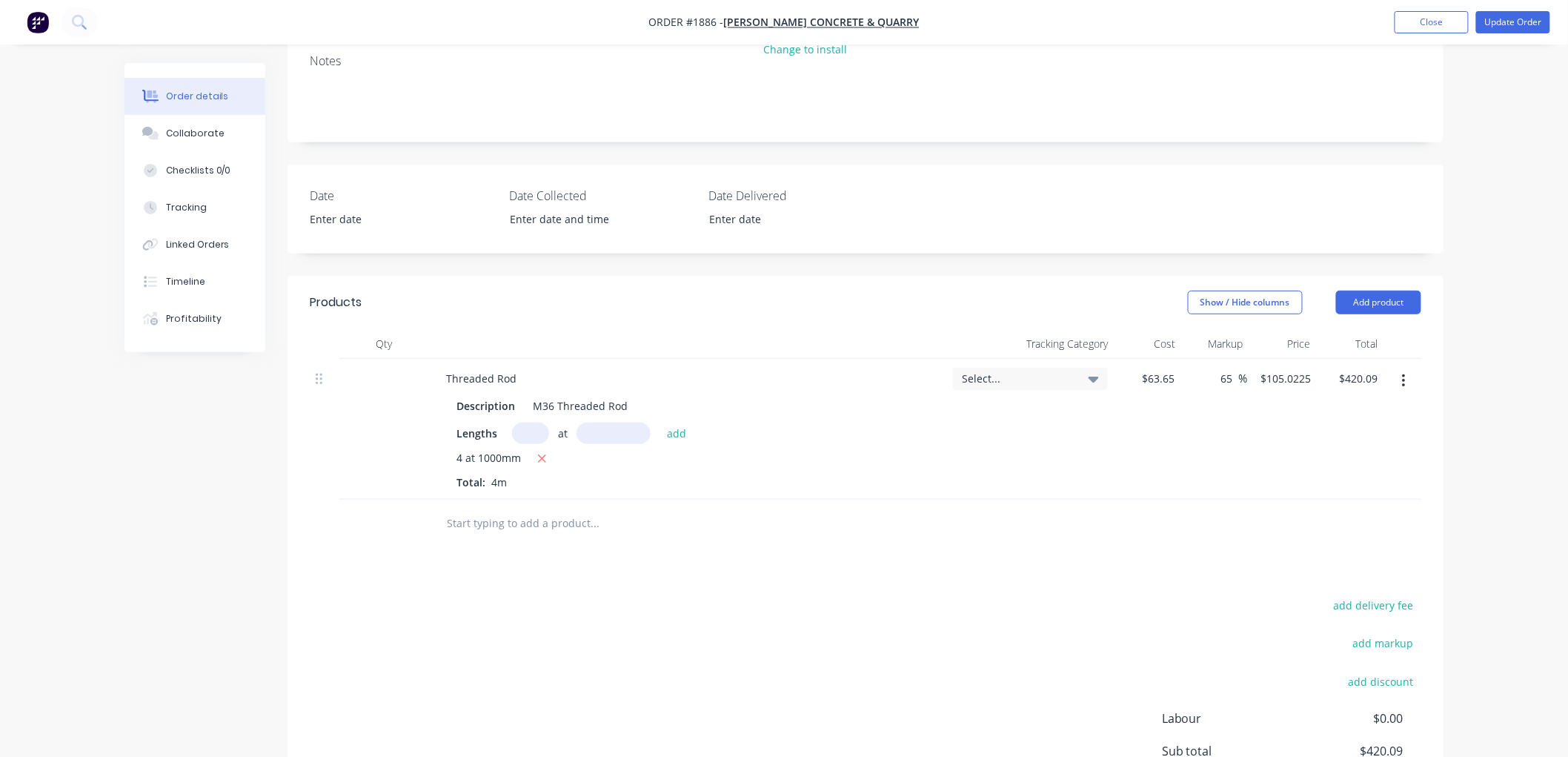
click at [509, 518] on input "text" at bounding box center [595, 522] width 296 height 29
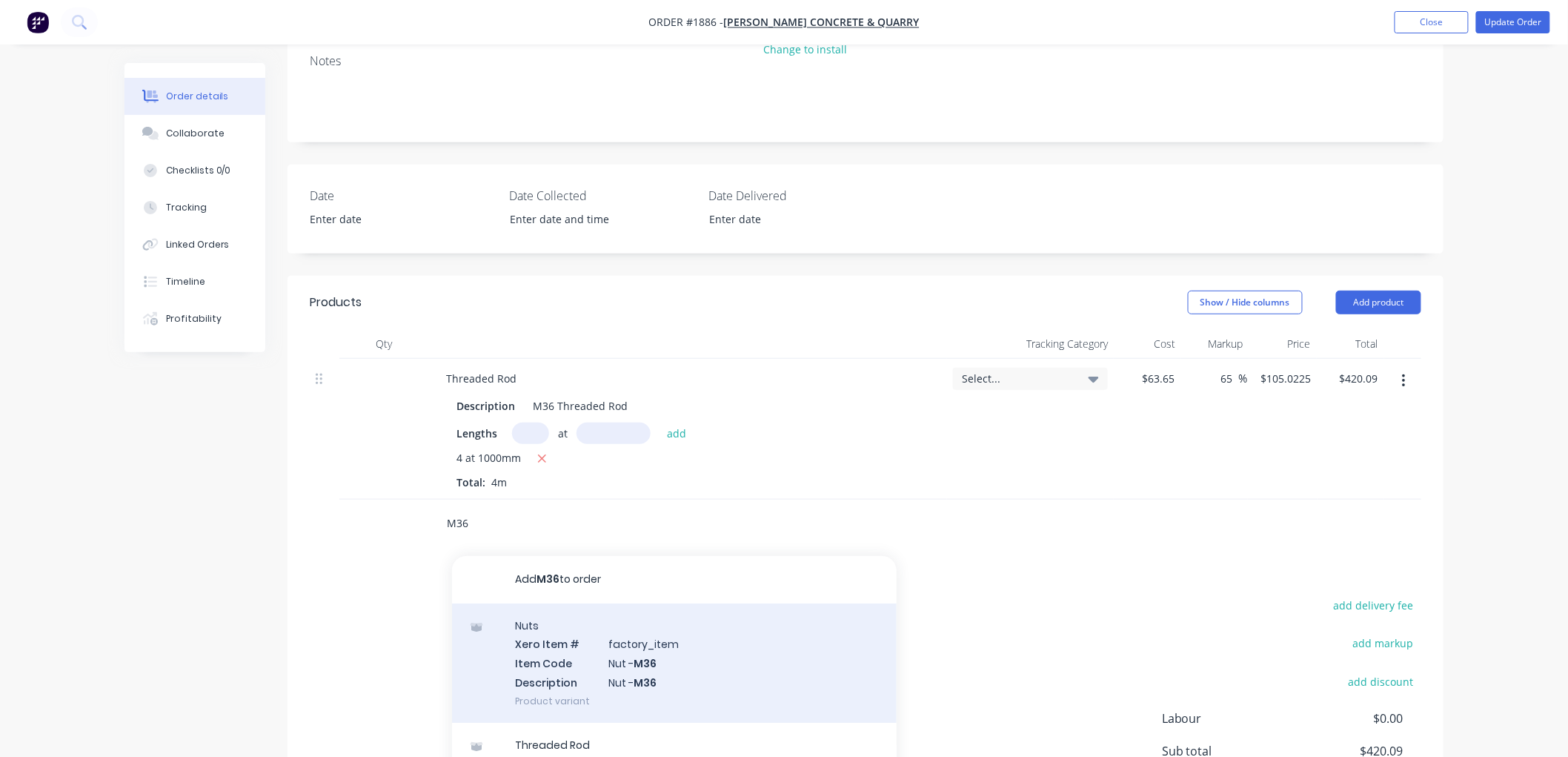
type input "M36"
click at [708, 668] on div "Nuts Xero Item # factory_item Item Code Nut - M36 Description Nut - M36 Product…" at bounding box center [674, 663] width 444 height 120
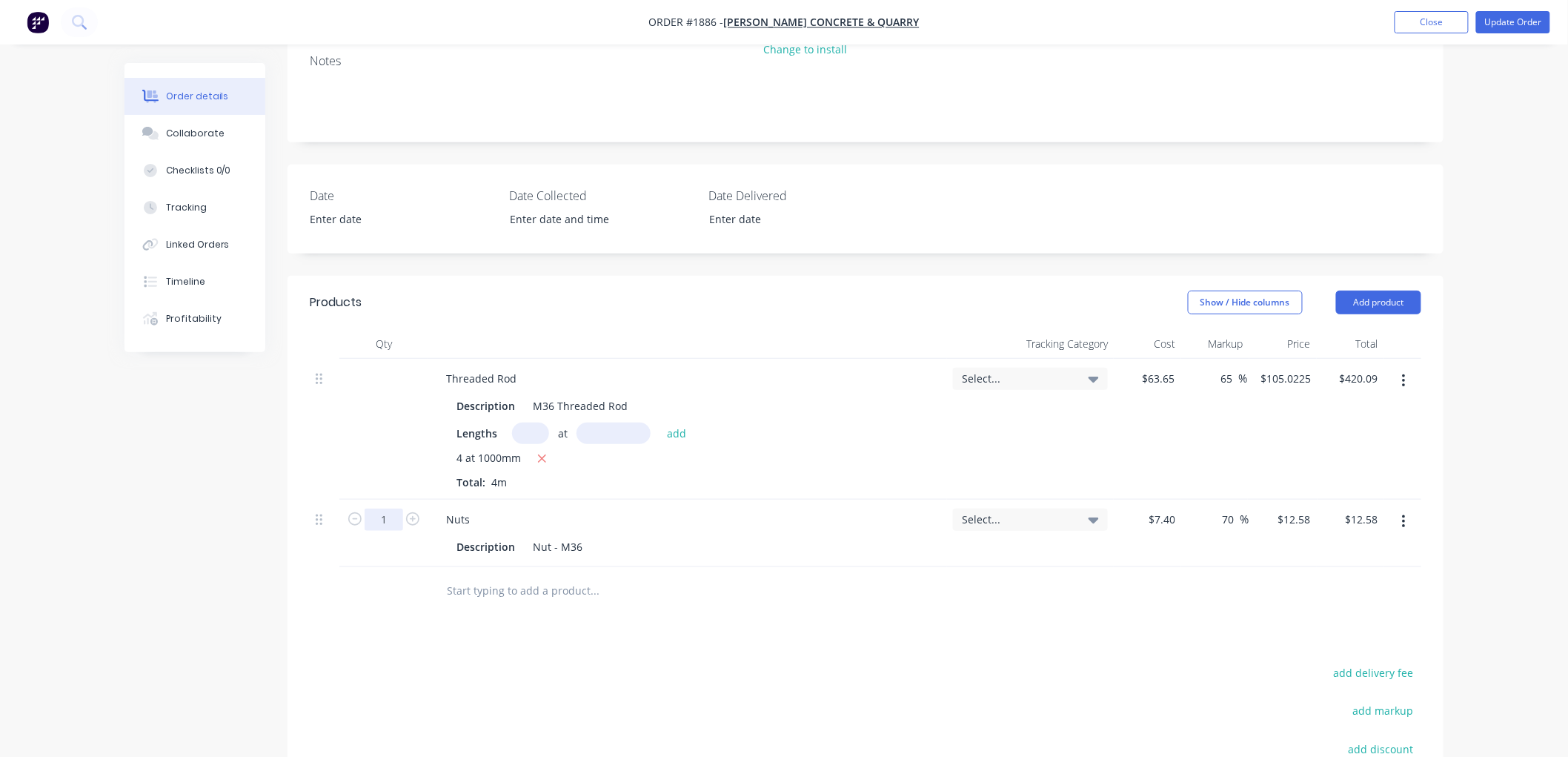
click at [386, 514] on input "1" at bounding box center [384, 519] width 39 height 22
type input "18"
type input "$226.44"
click at [538, 577] on input "text" at bounding box center [595, 590] width 296 height 29
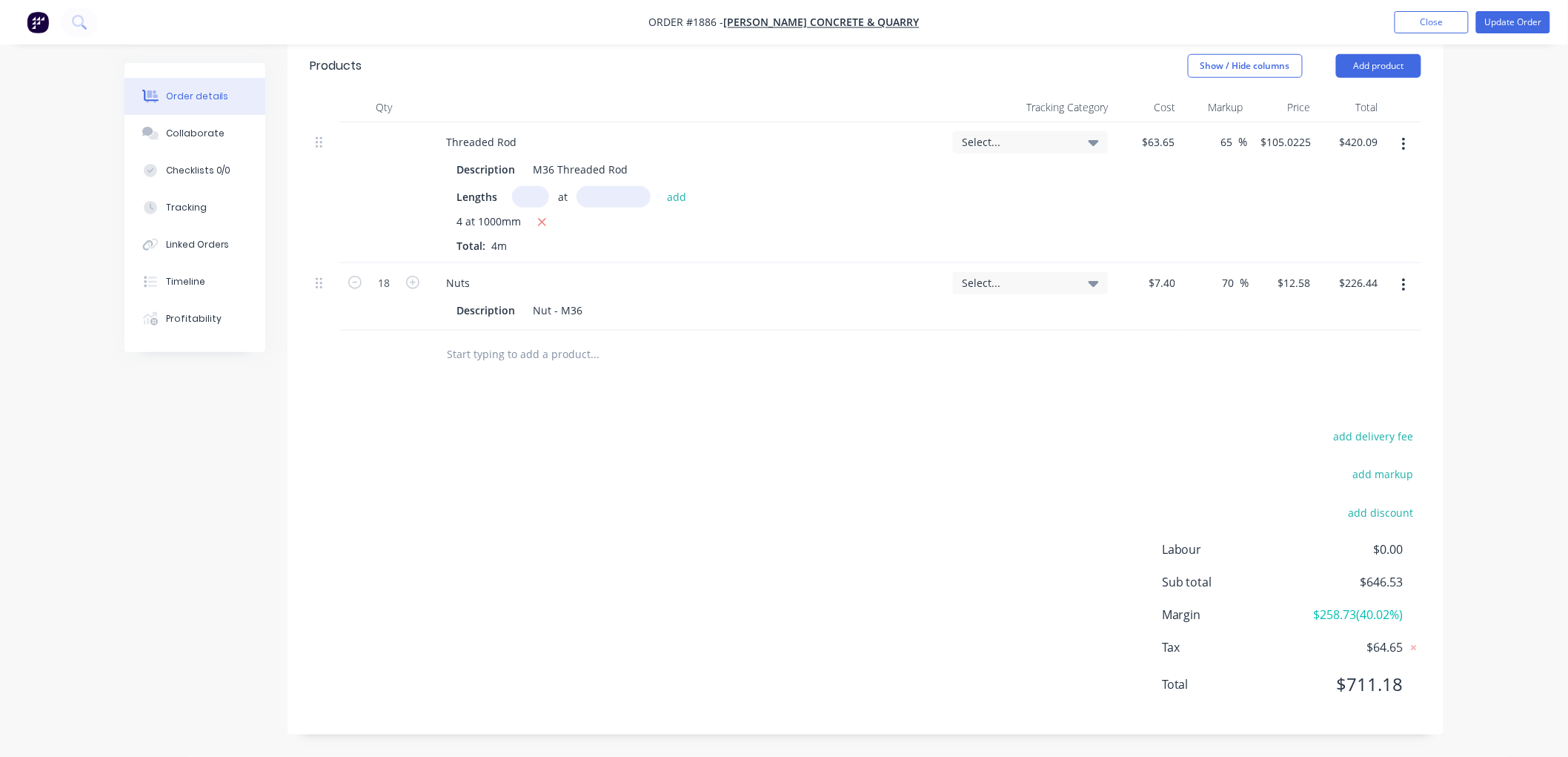
scroll to position [362, 0]
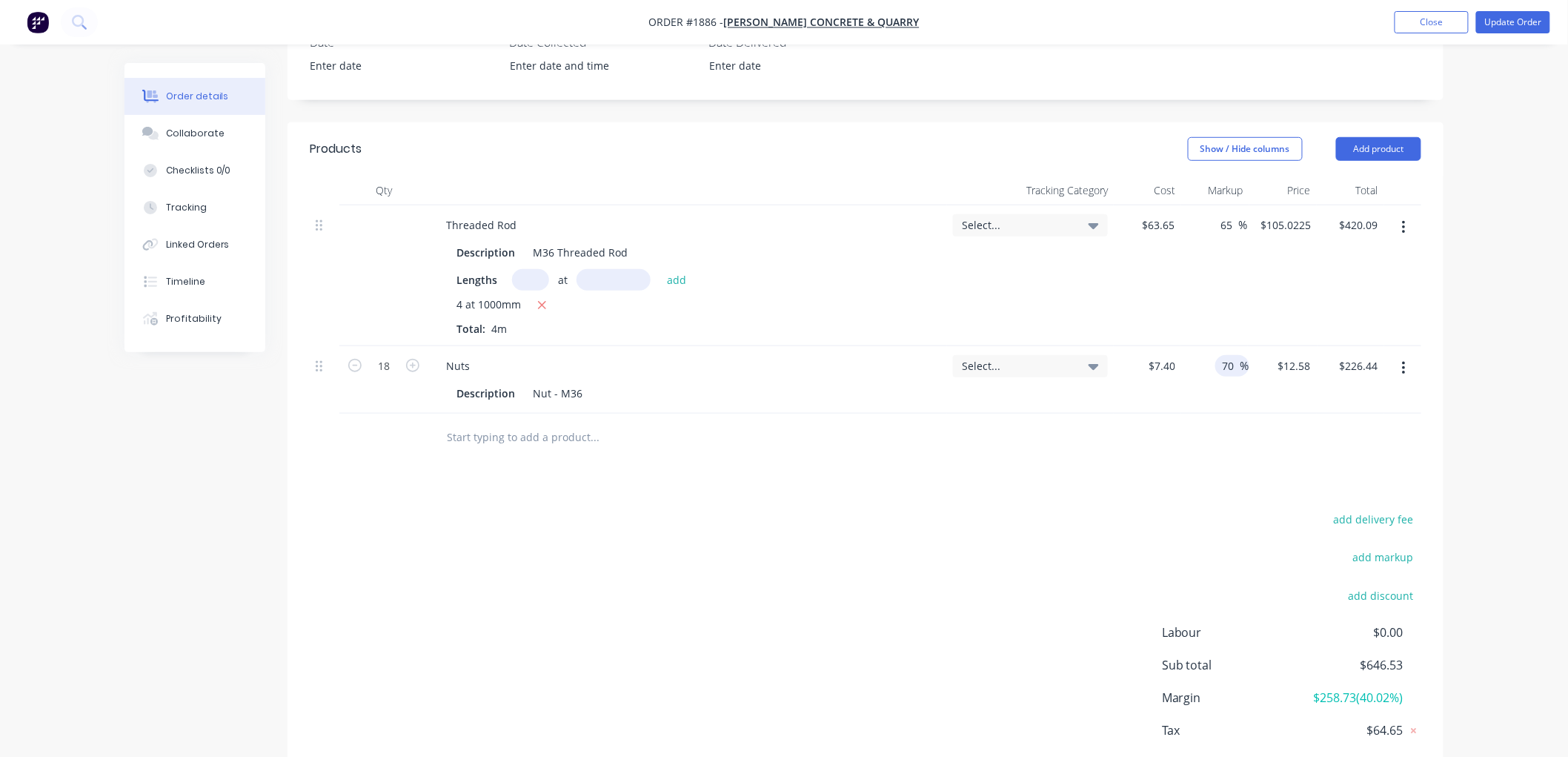
click at [1229, 359] on input "70" at bounding box center [1231, 366] width 19 height 22
drag, startPoint x: 1234, startPoint y: 367, endPoint x: 1209, endPoint y: 366, distance: 25.0
click at [1209, 366] on div "70 70 %" at bounding box center [1215, 379] width 67 height 67
type input "65"
type input "$12.21"
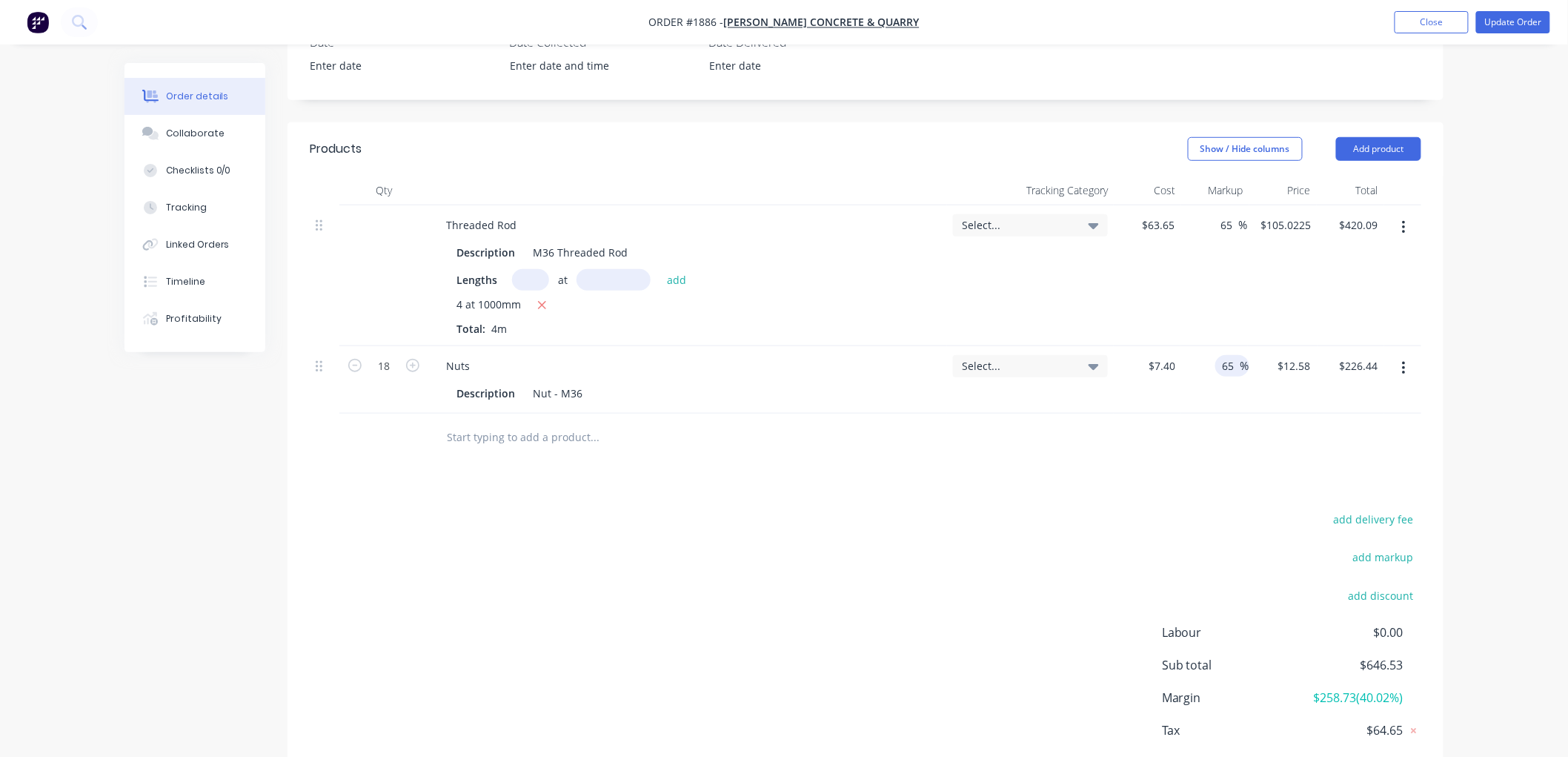
type input "$219.78"
click at [1224, 411] on div "65 65 %" at bounding box center [1215, 379] width 67 height 67
click at [1233, 224] on input "65" at bounding box center [1230, 225] width 19 height 22
drag, startPoint x: 1237, startPoint y: 224, endPoint x: 1204, endPoint y: 224, distance: 33.0
click at [1204, 224] on div "65 65 %" at bounding box center [1214, 275] width 66 height 141
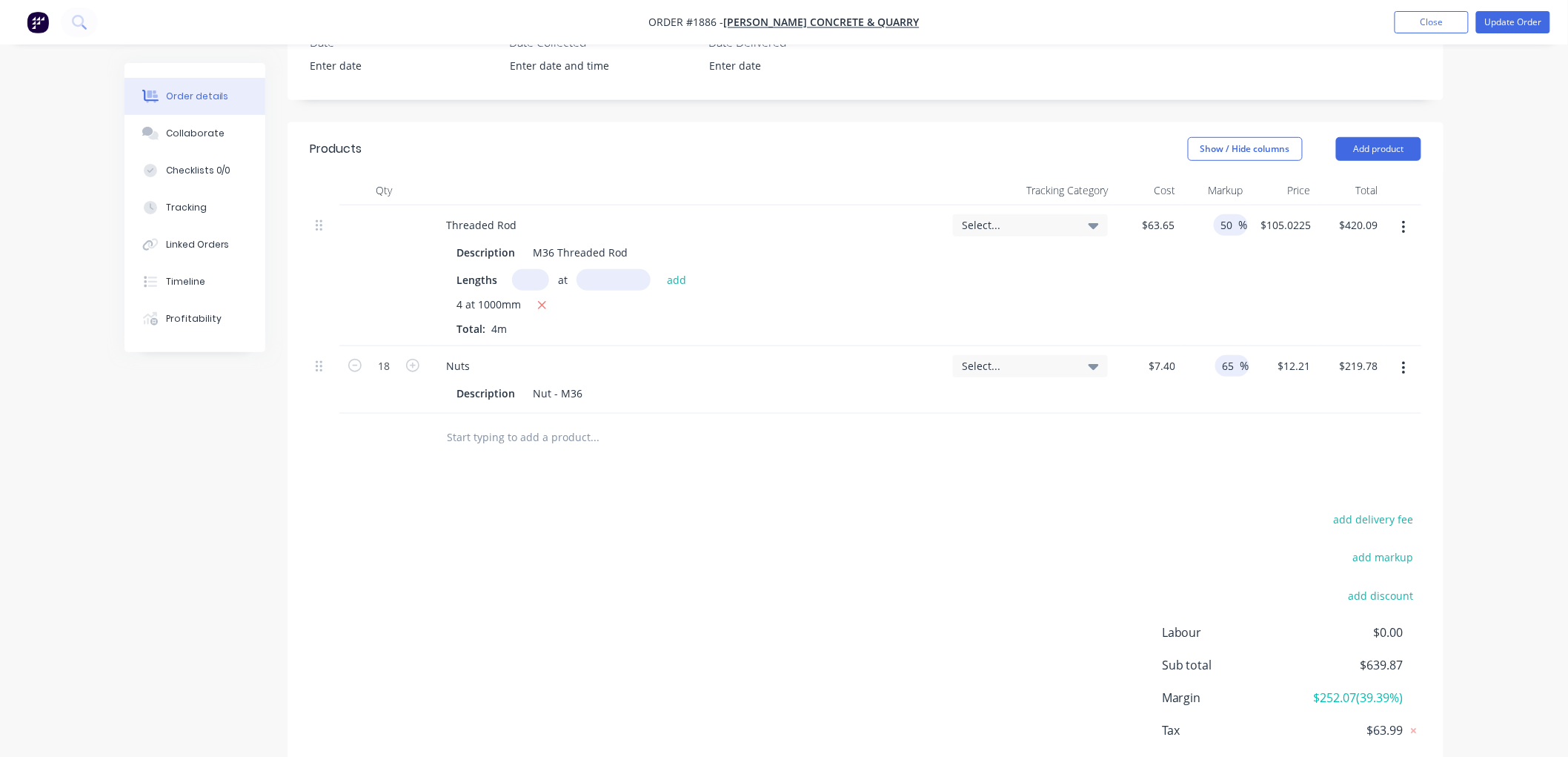
type input "50"
type input "$95.475"
type input "$381.90"
click at [1236, 369] on input "65" at bounding box center [1231, 366] width 19 height 22
drag, startPoint x: 1217, startPoint y: 367, endPoint x: 1201, endPoint y: 367, distance: 16.0
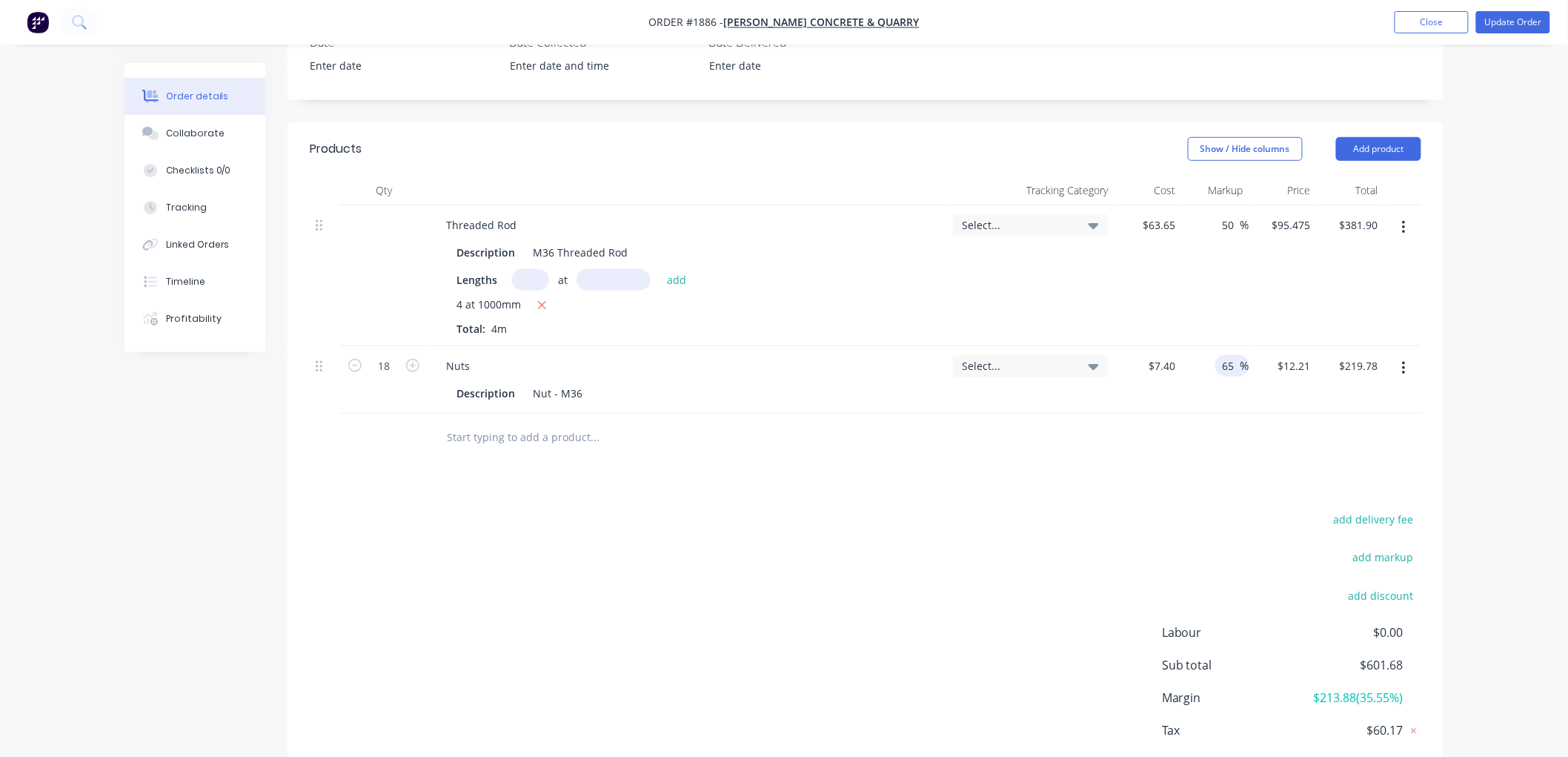
click at [1201, 367] on div "65 65 %" at bounding box center [1215, 379] width 67 height 67
type input "50"
type input "$11.10"
type input "$199.80"
click at [1255, 464] on div "Products Show / Hide columns Add product Qty Tracking Category Cost Markup Pric…" at bounding box center [865, 470] width 1156 height 695
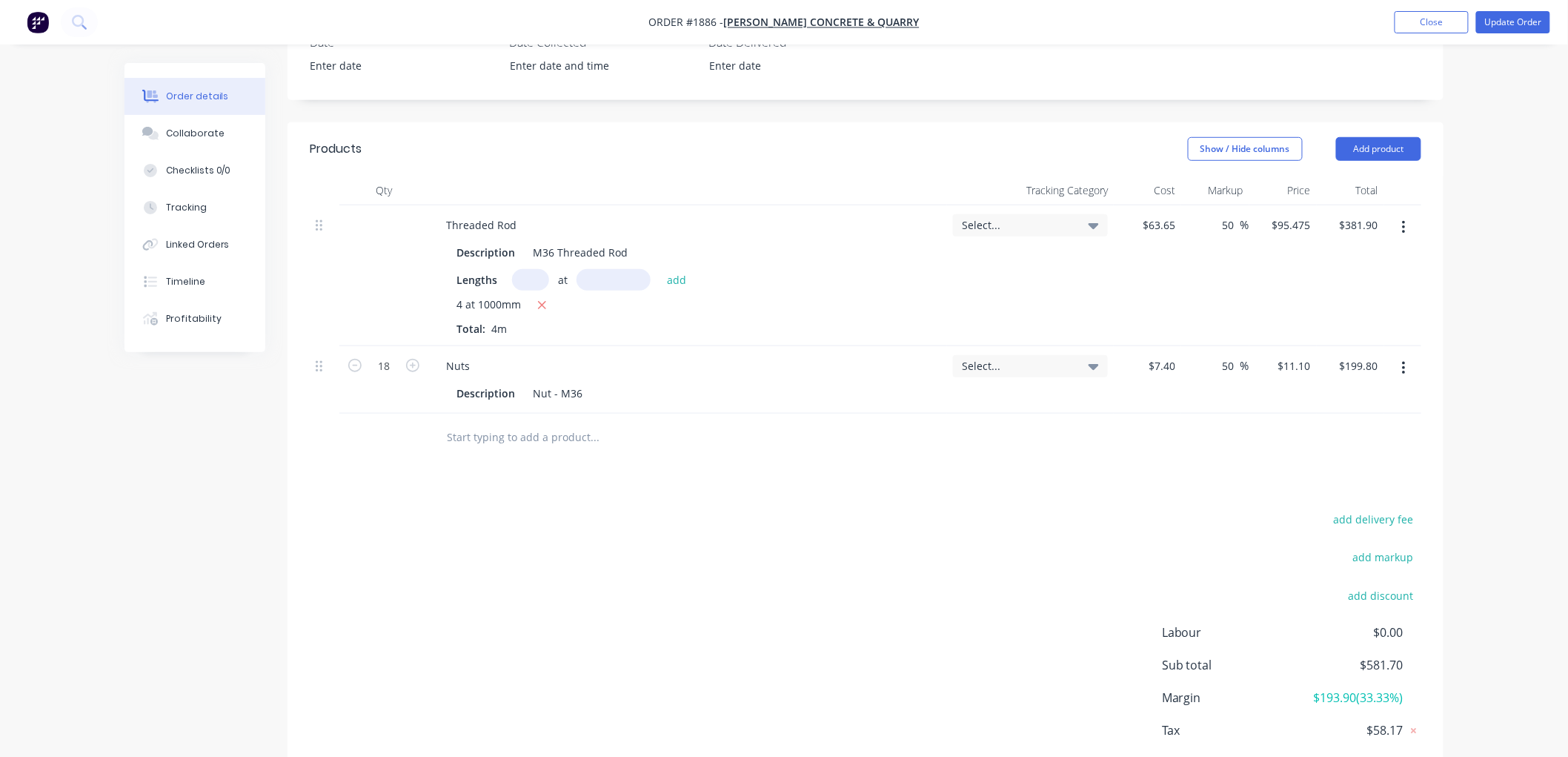
scroll to position [279, 0]
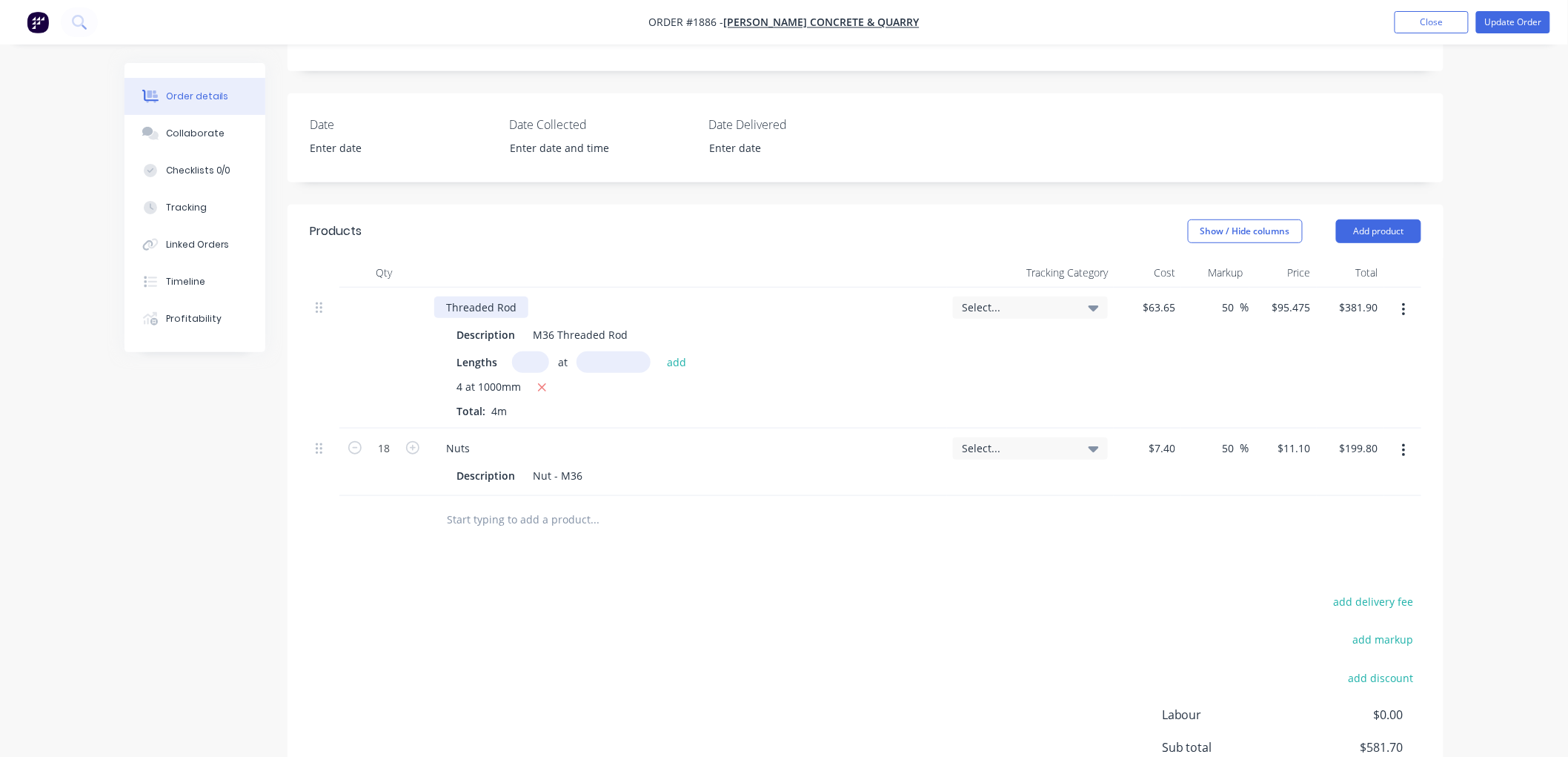
click at [443, 304] on div "Threaded Rod" at bounding box center [481, 307] width 94 height 22
click at [443, 445] on div "Nuts" at bounding box center [458, 447] width 47 height 22
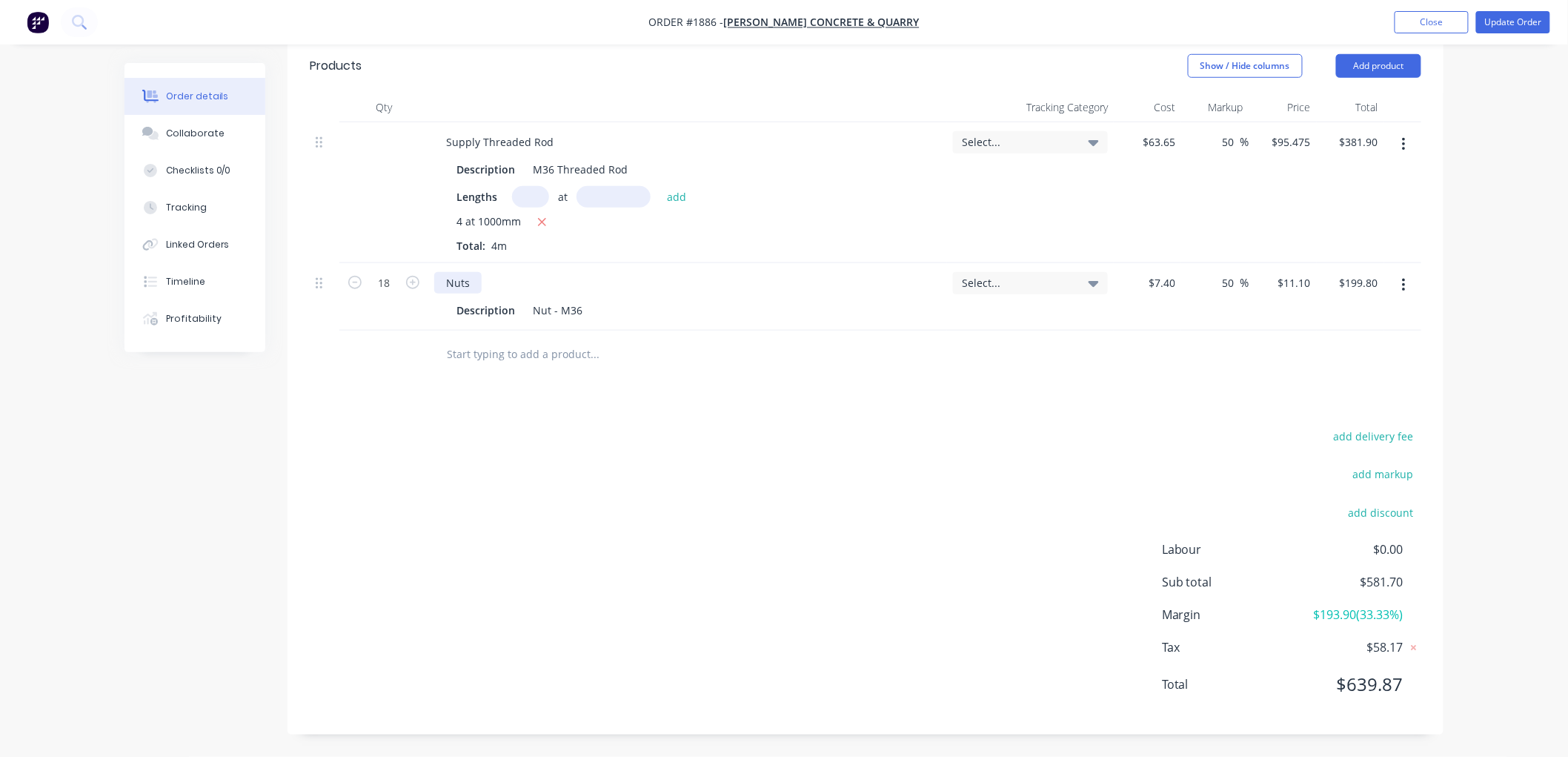
click at [442, 284] on div "Nuts" at bounding box center [458, 282] width 47 height 22
click at [612, 481] on div "add delivery fee add markup add discount Labour $0.00 Sub total $581.70 Margin …" at bounding box center [865, 569] width 1112 height 286
click at [1515, 19] on button "Update Order" at bounding box center [1514, 22] width 74 height 22
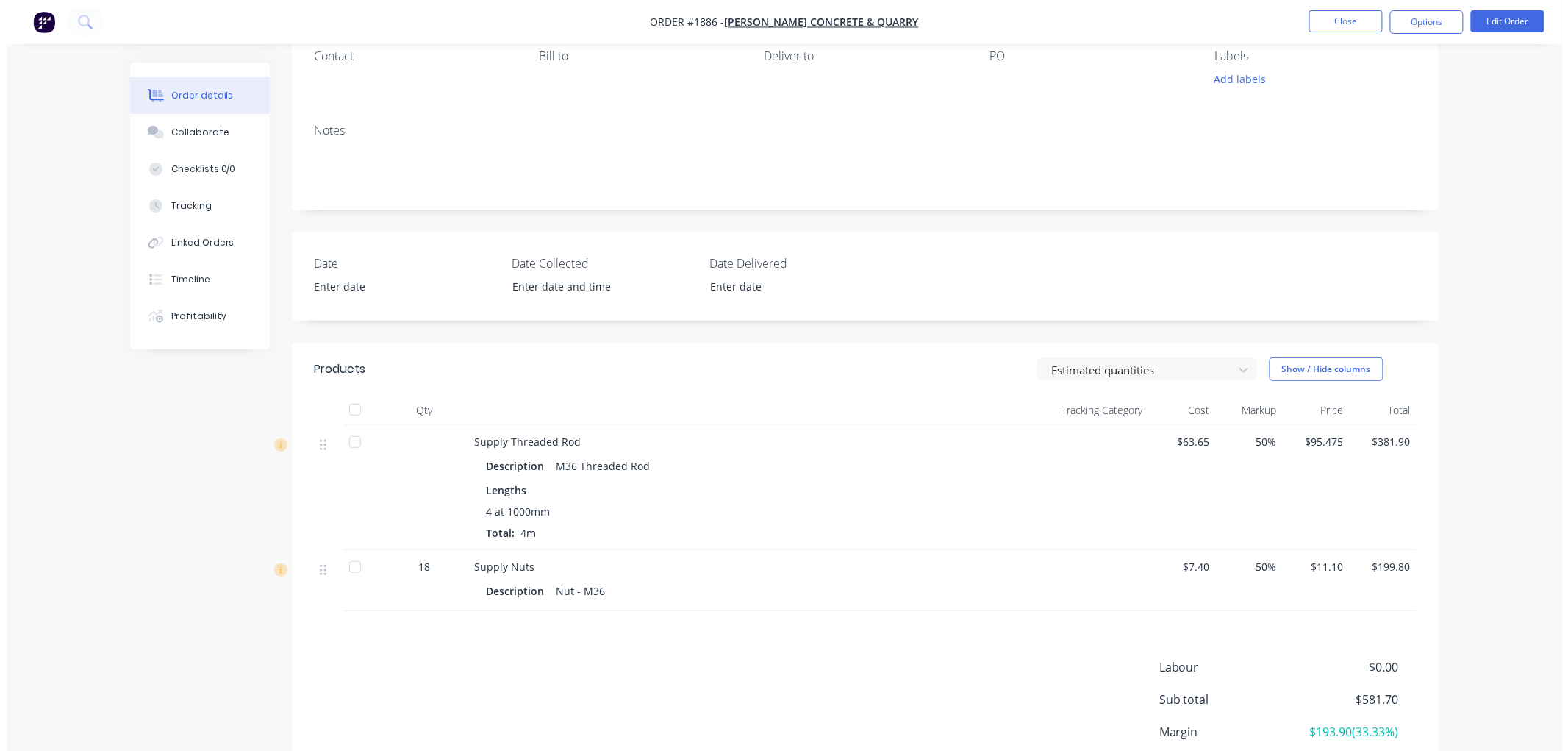
scroll to position [0, 0]
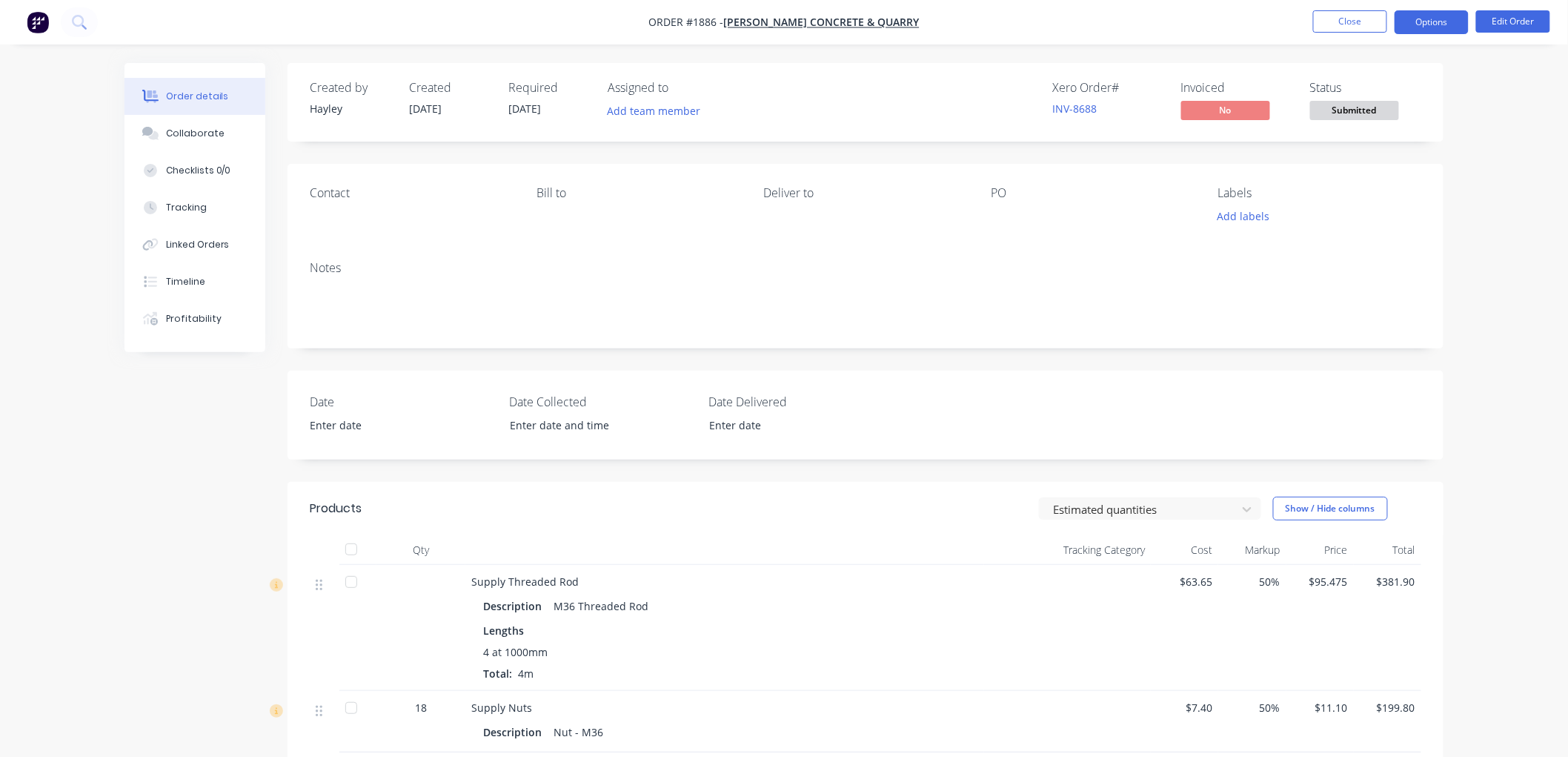
click at [1426, 24] on button "Options" at bounding box center [1432, 22] width 74 height 24
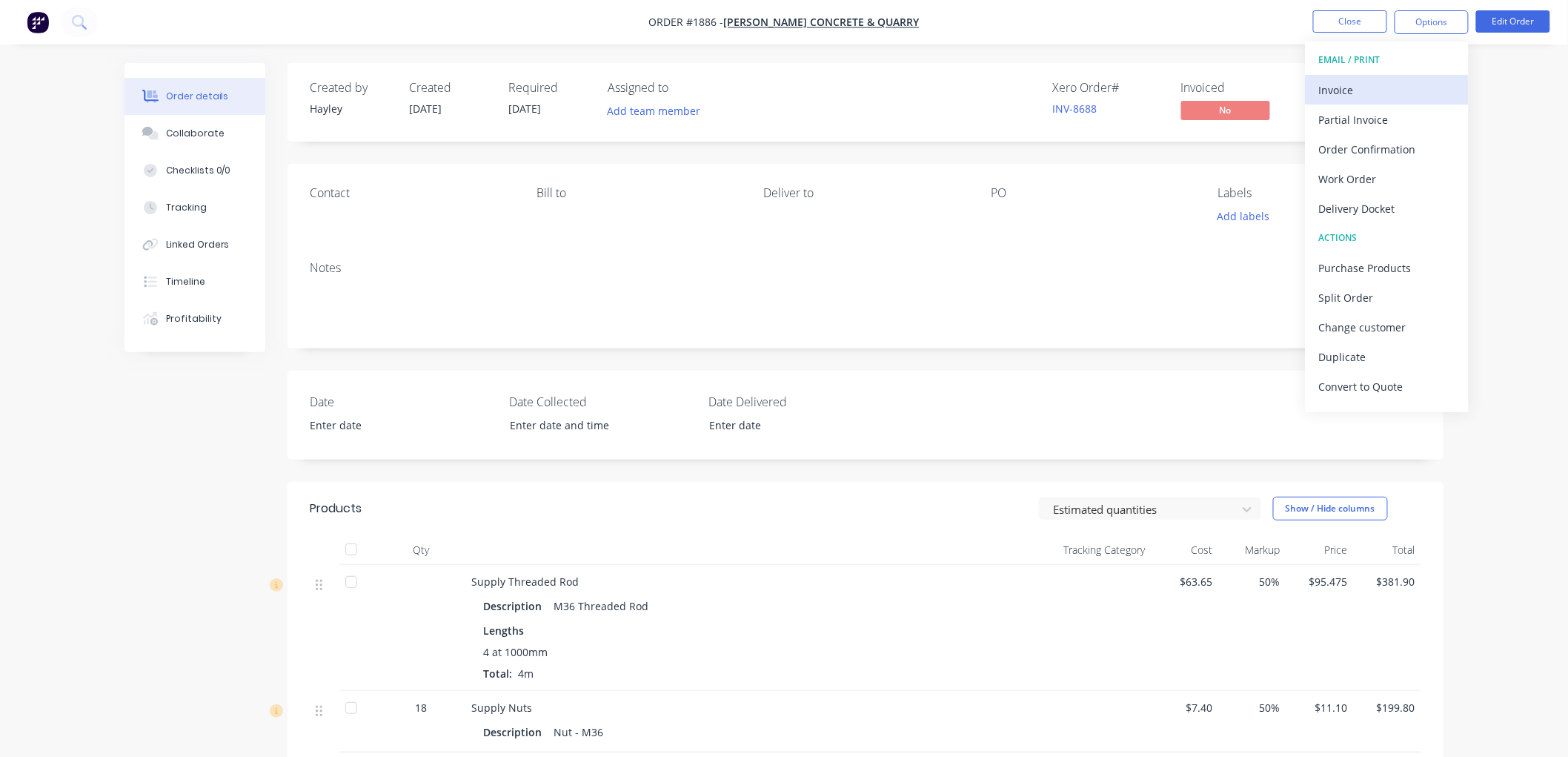
click at [1348, 80] on div "Invoice" at bounding box center [1388, 90] width 137 height 22
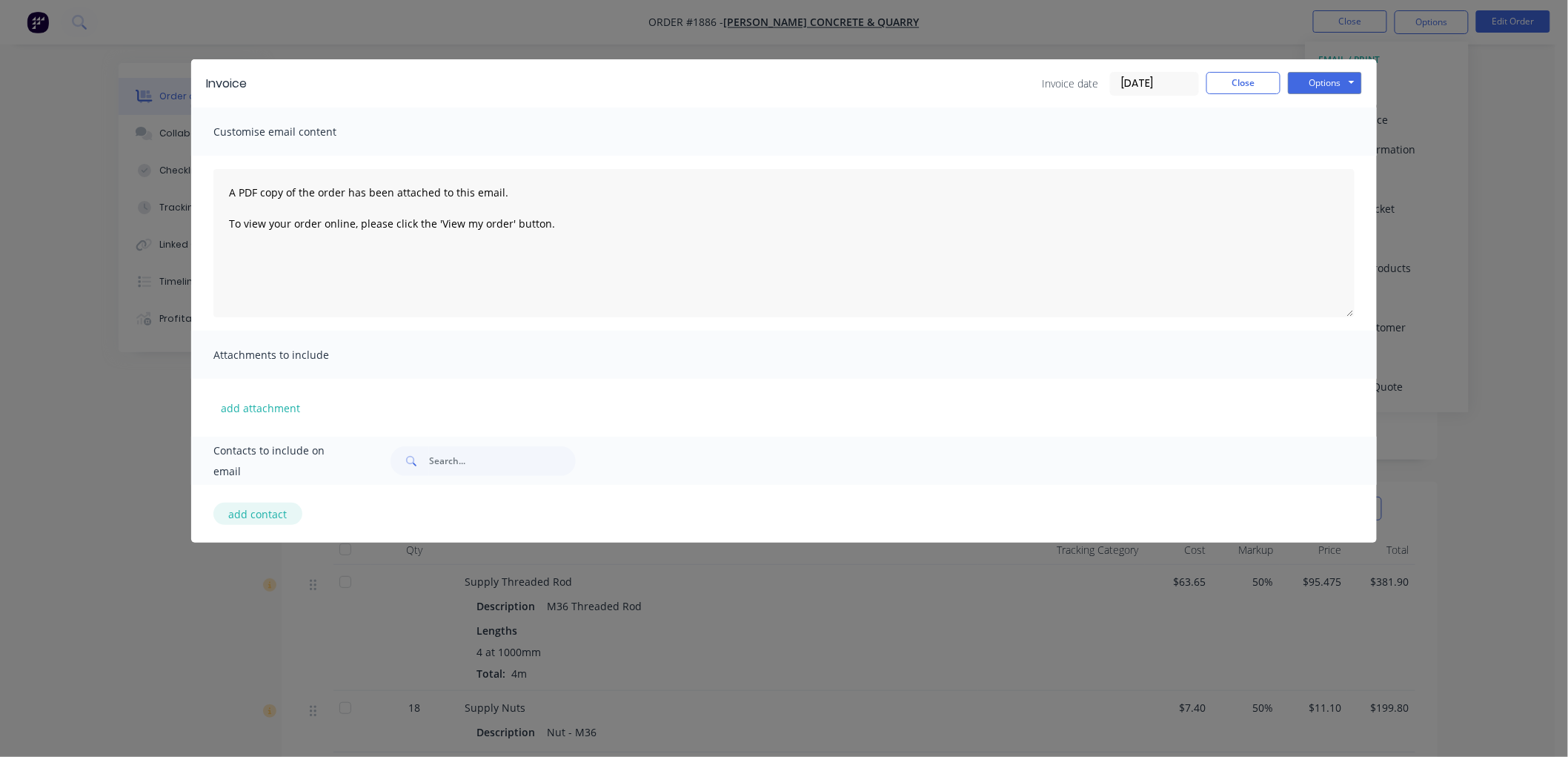
click at [240, 508] on button "add contact" at bounding box center [258, 513] width 89 height 22
select select "AU"
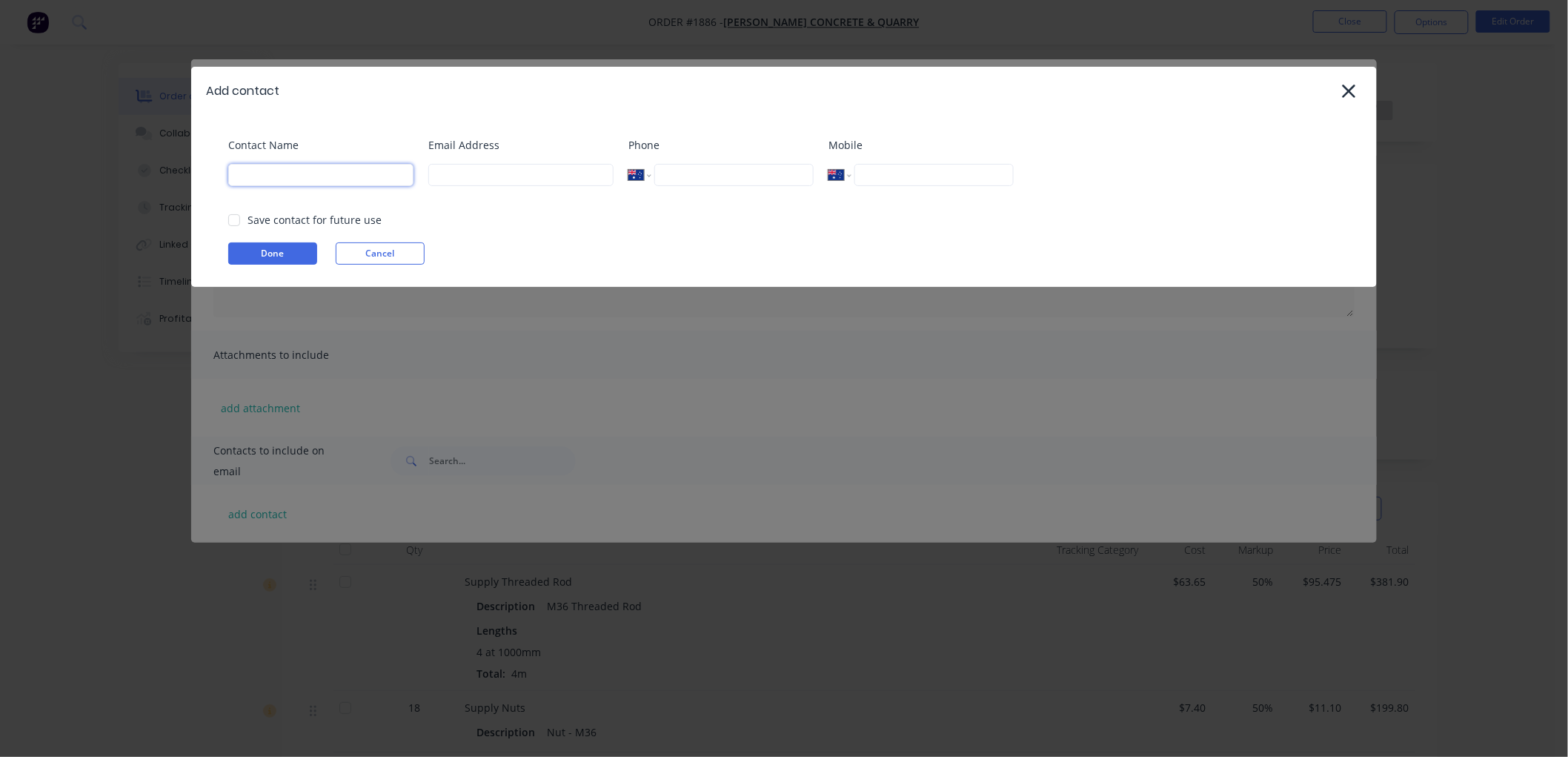
click at [267, 171] on input at bounding box center [320, 174] width 185 height 22
type input "Admin"
click at [524, 176] on input at bounding box center [520, 174] width 185 height 22
paste input "[EMAIL_ADDRESS][DOMAIN_NAME]"
click at [233, 218] on div at bounding box center [234, 219] width 29 height 29
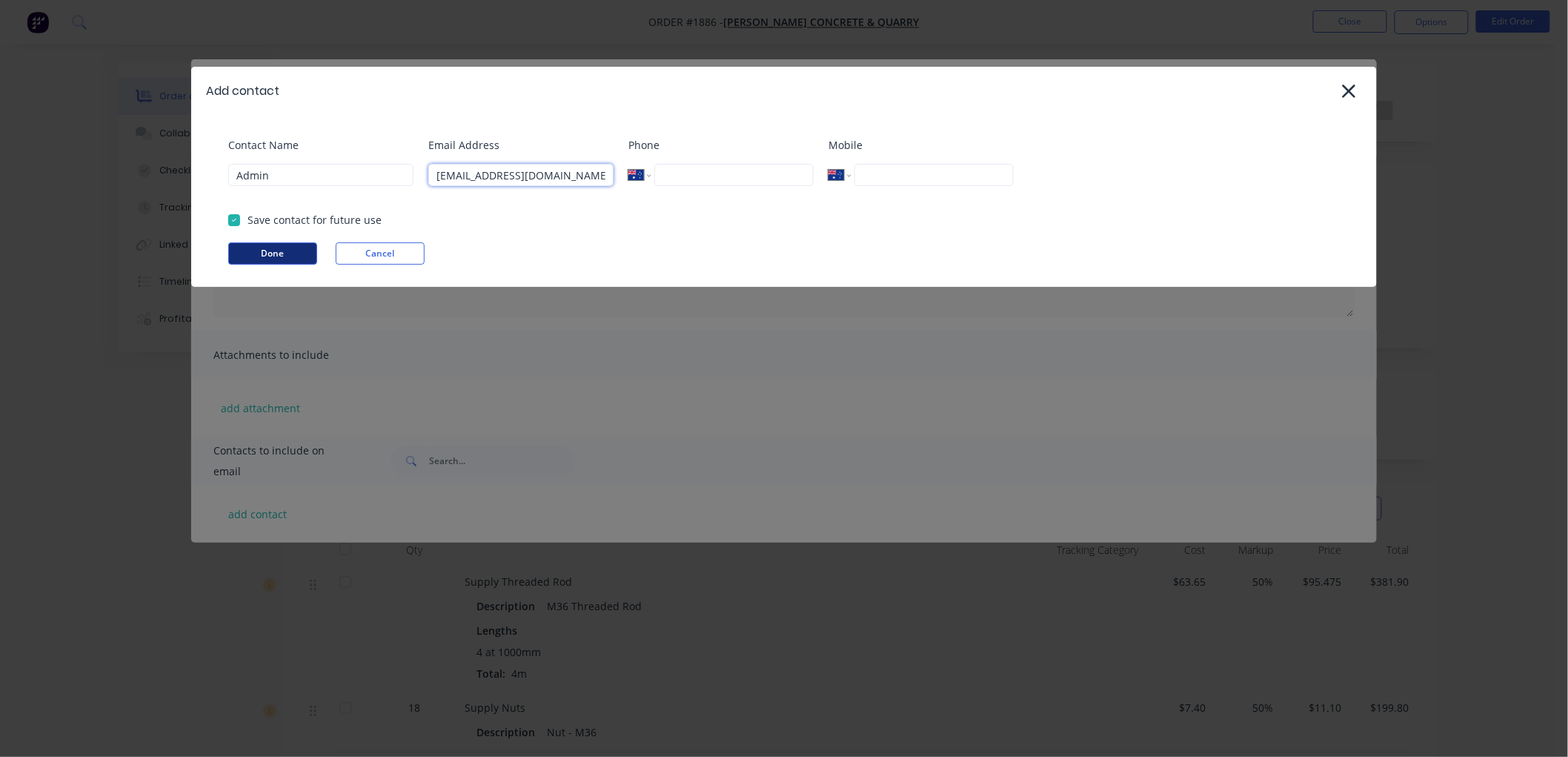
type input "[EMAIL_ADDRESS][DOMAIN_NAME]"
click at [261, 254] on button "Done" at bounding box center [273, 253] width 89 height 22
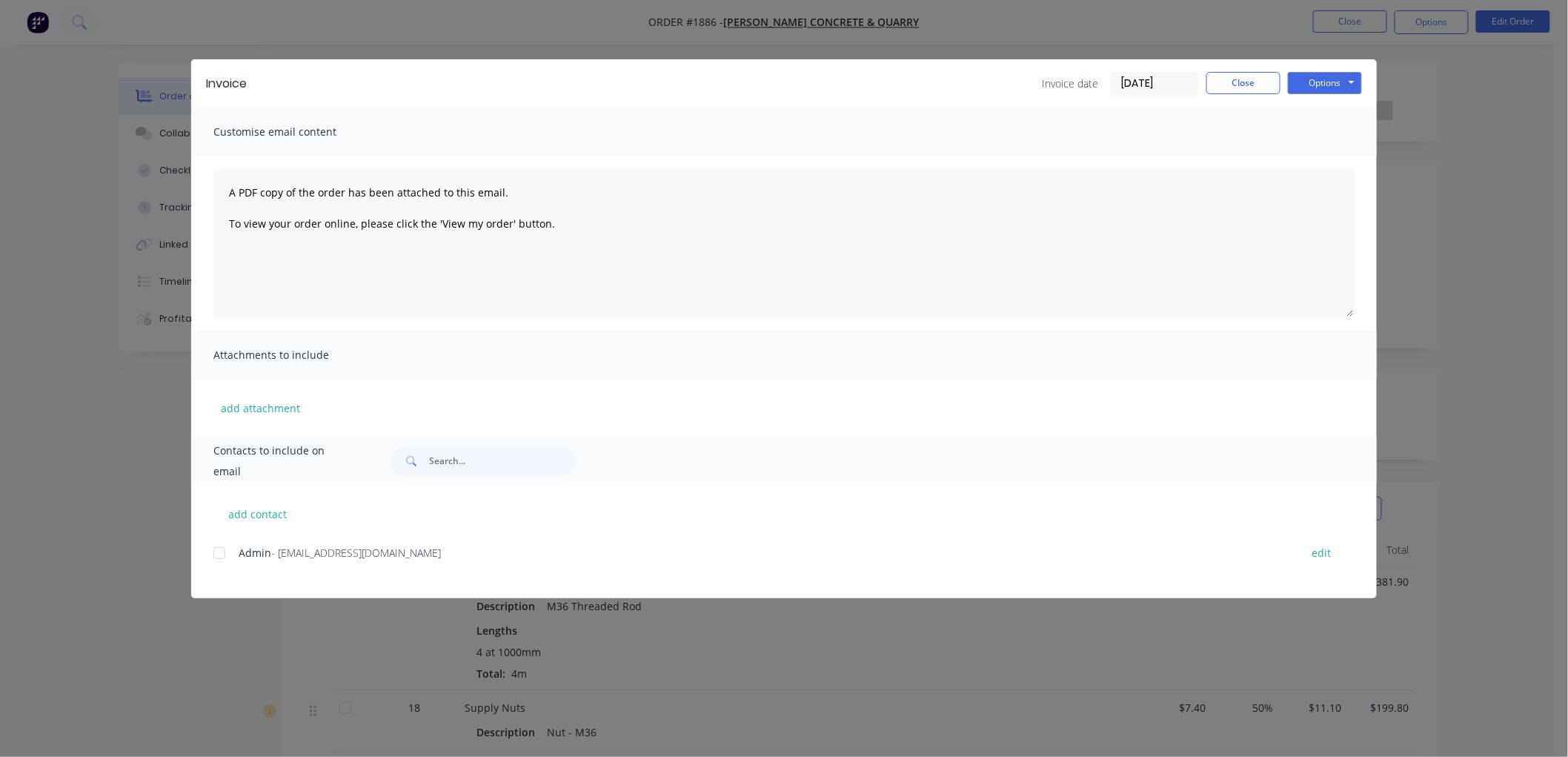
click at [223, 555] on div at bounding box center [218, 553] width 29 height 29
click at [1292, 89] on button "Options" at bounding box center [1325, 83] width 74 height 22
click at [1343, 111] on button "Preview" at bounding box center [1335, 109] width 95 height 25
click at [216, 555] on div at bounding box center [218, 553] width 29 height 29
click at [1324, 85] on button "Options" at bounding box center [1325, 83] width 74 height 22
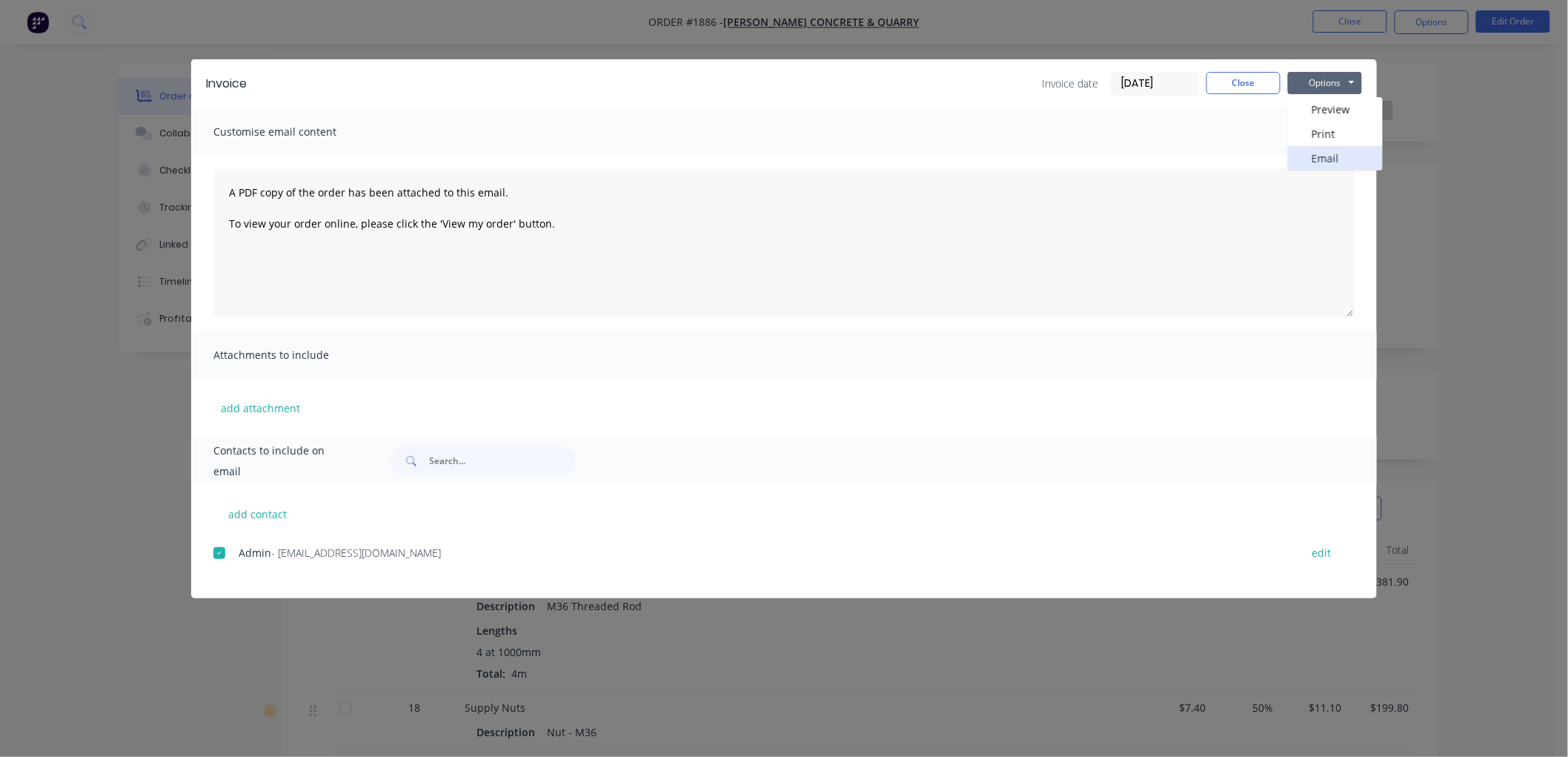
click at [1330, 151] on button "Email" at bounding box center [1335, 159] width 95 height 25
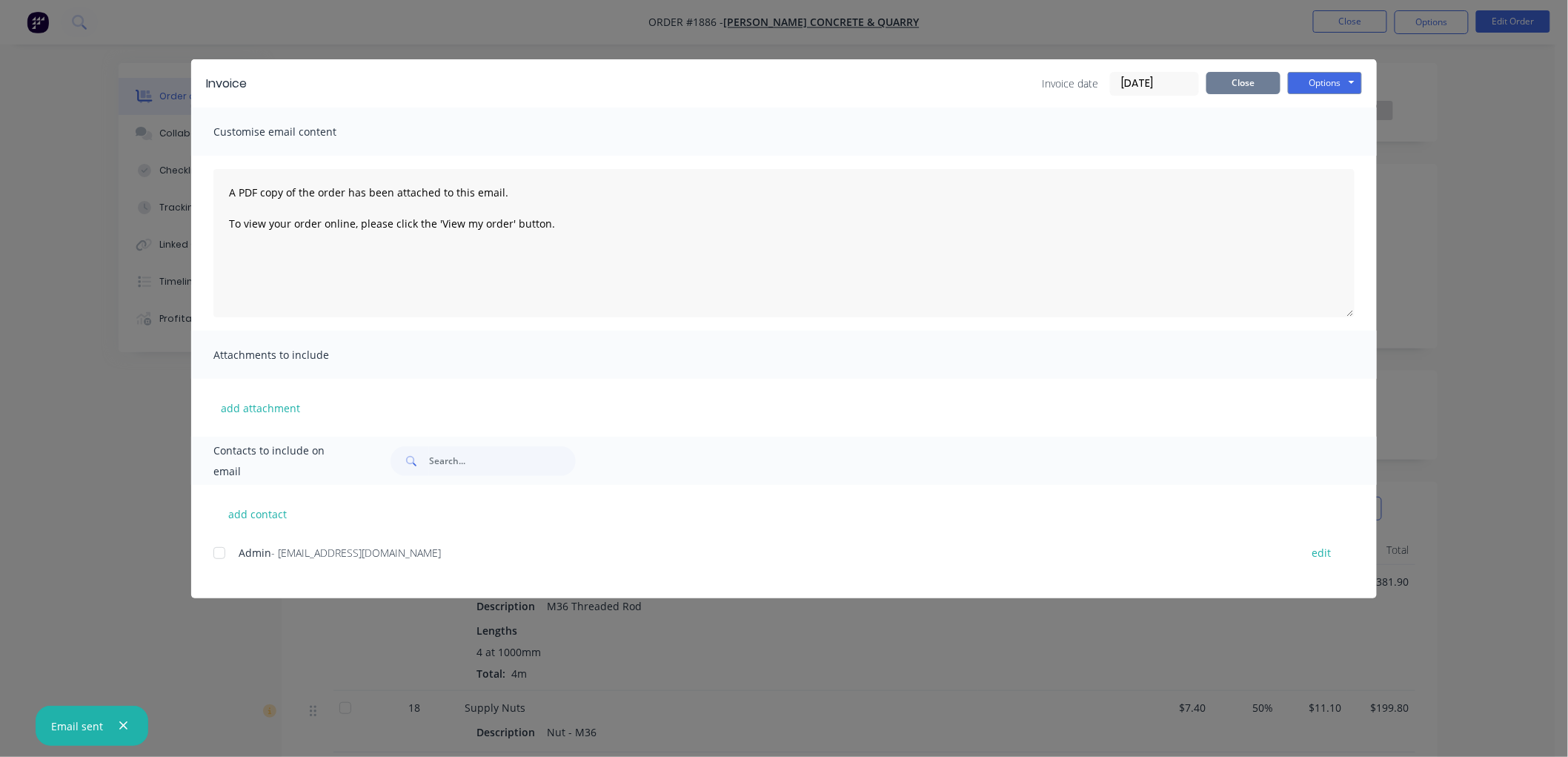
click at [1258, 76] on button "Close" at bounding box center [1244, 83] width 74 height 22
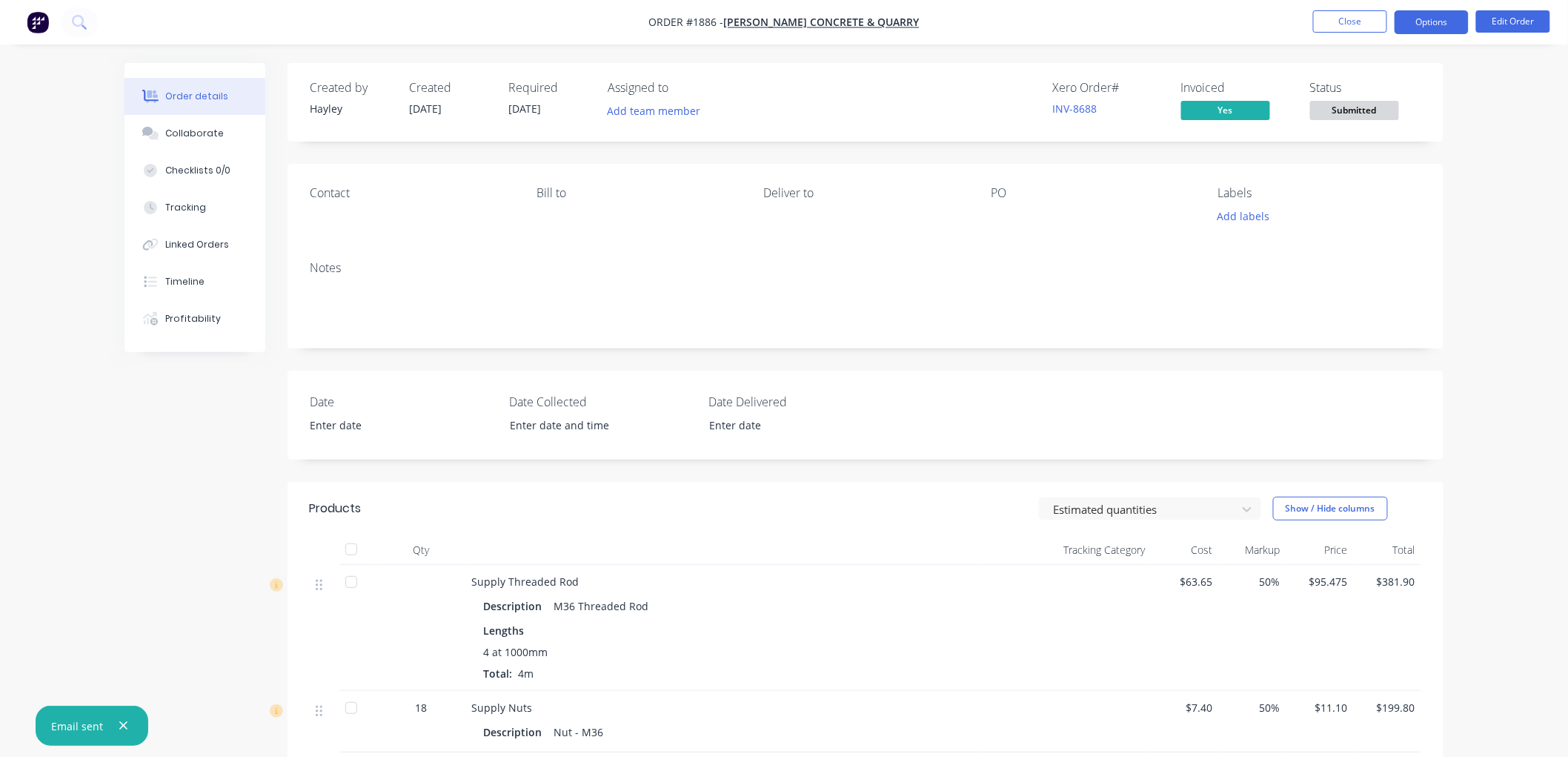
click at [1423, 22] on button "Options" at bounding box center [1432, 22] width 74 height 24
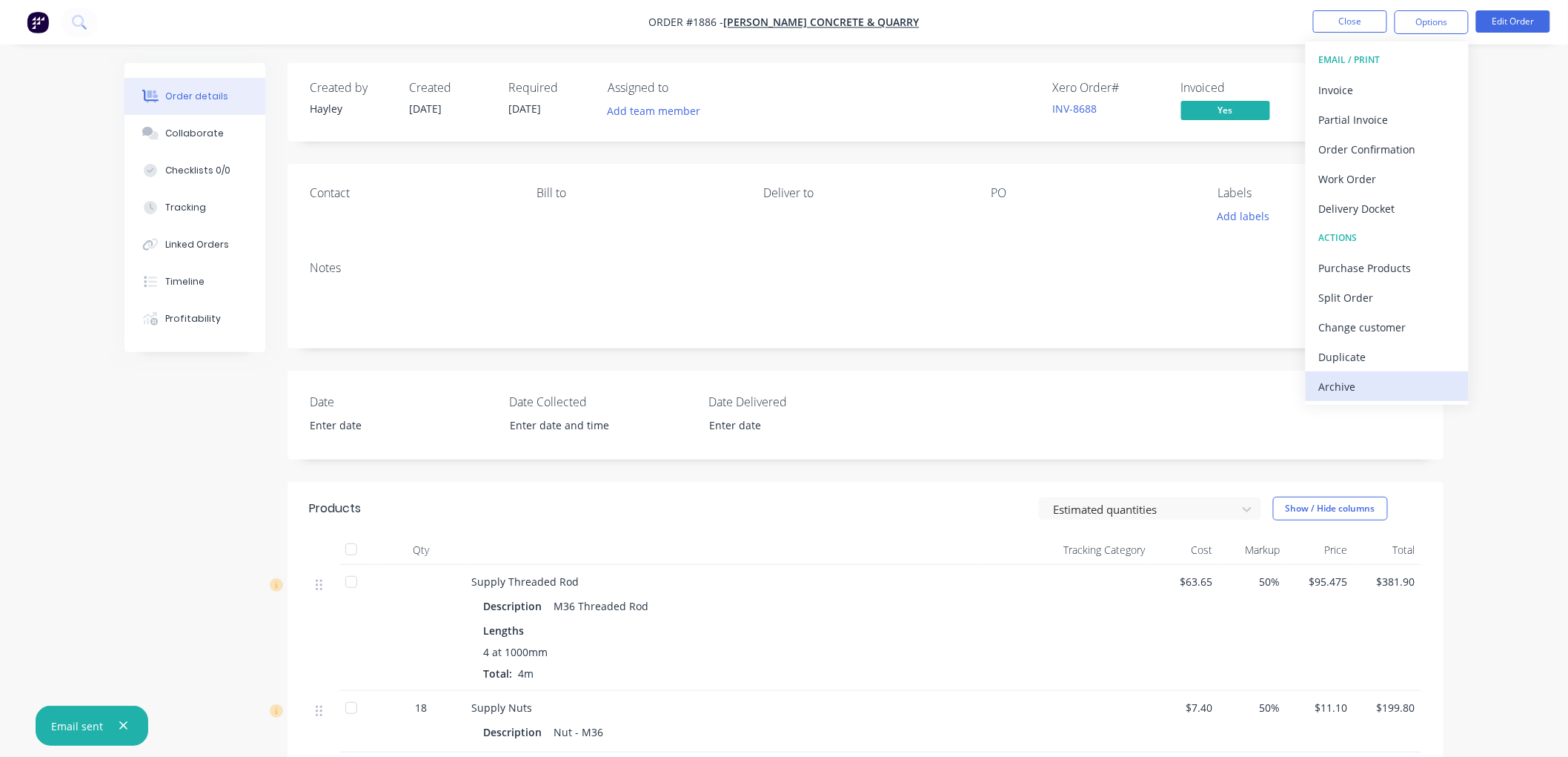
click at [1357, 388] on div "Archive" at bounding box center [1388, 387] width 137 height 22
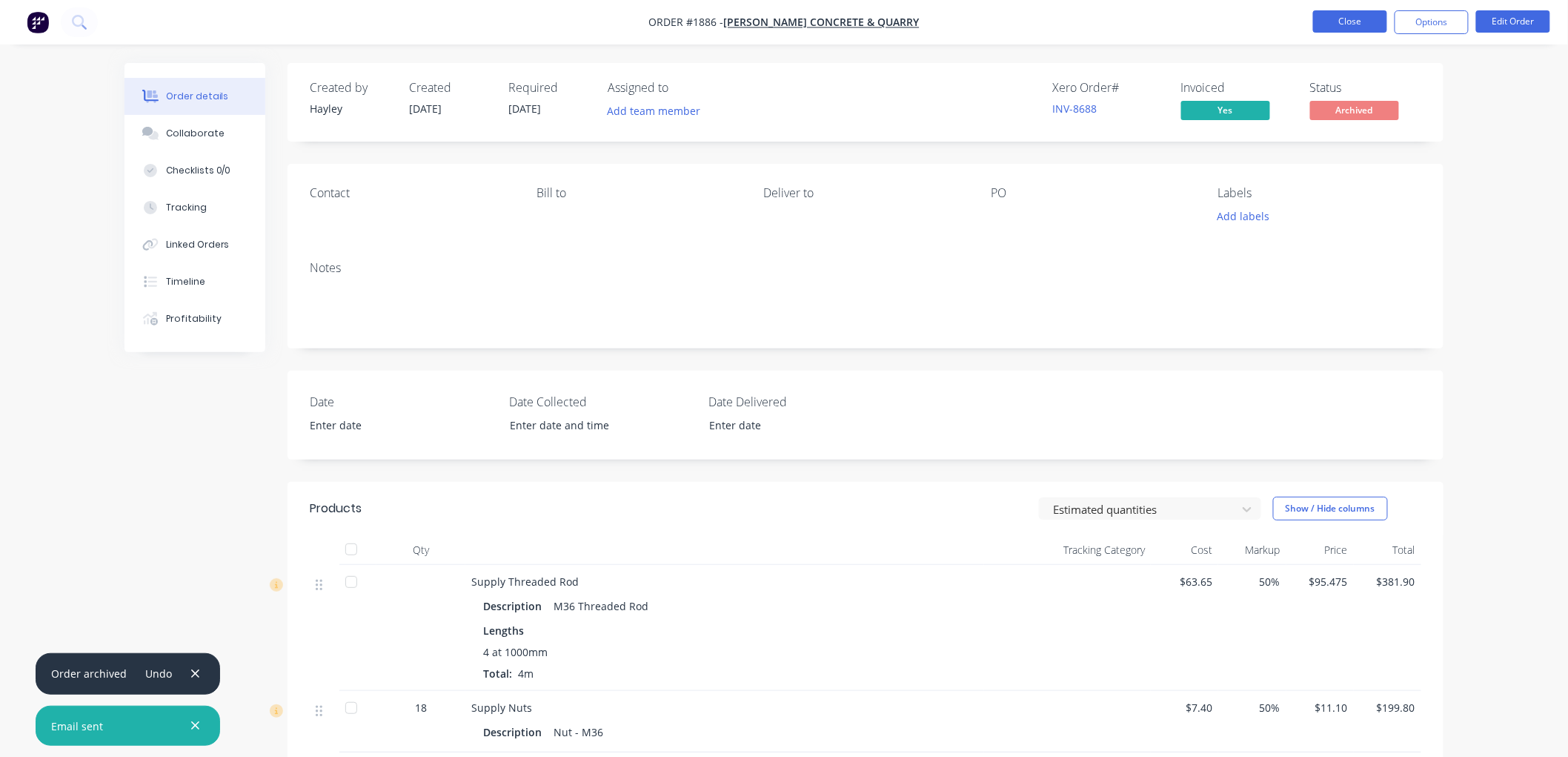
click at [1335, 21] on button "Close" at bounding box center [1351, 21] width 74 height 22
